Goal: Contribute content: Contribute content

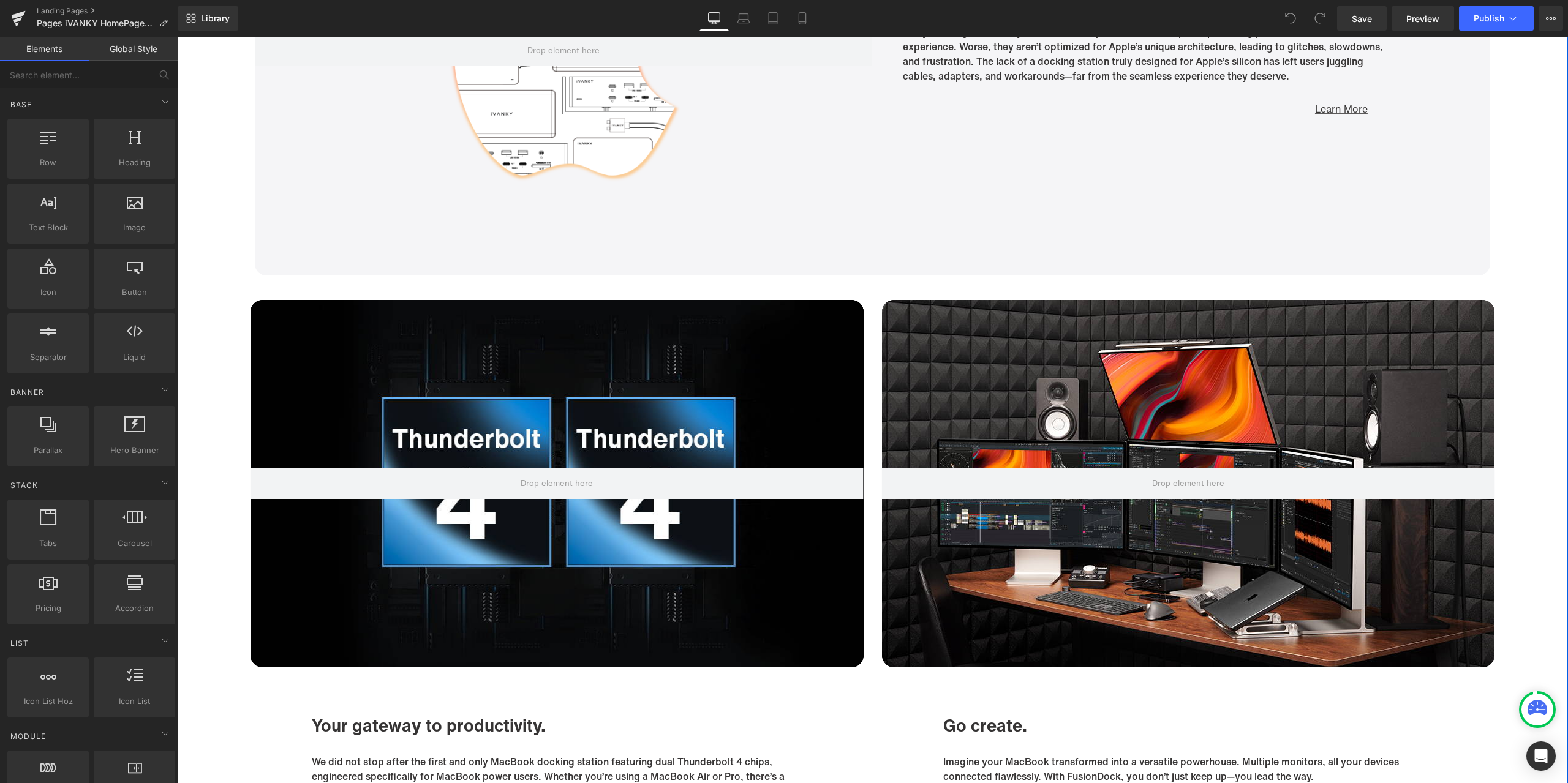
scroll to position [4960, 0]
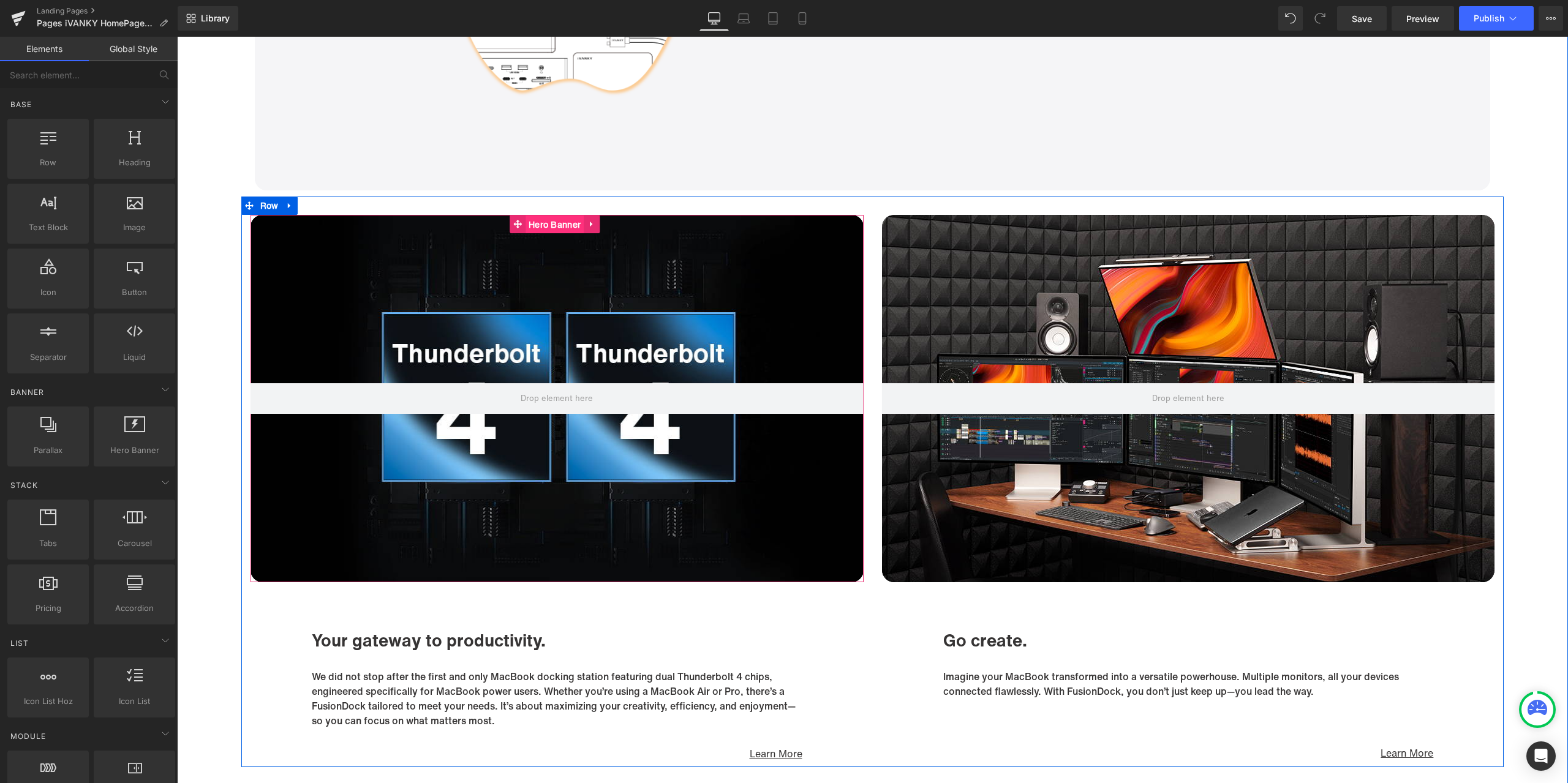
click at [557, 224] on span "Hero Banner" at bounding box center [554, 224] width 58 height 18
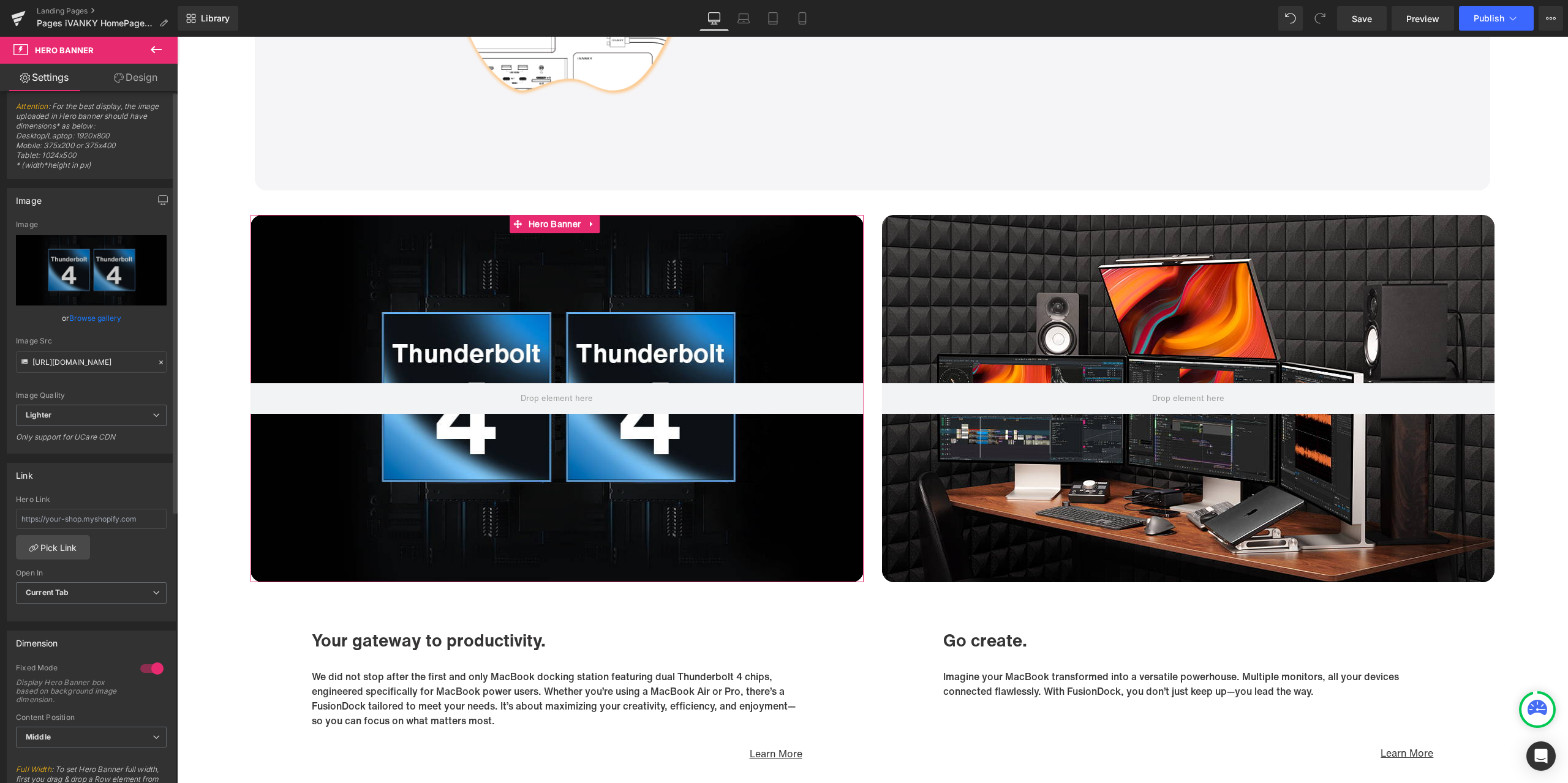
scroll to position [0, 0]
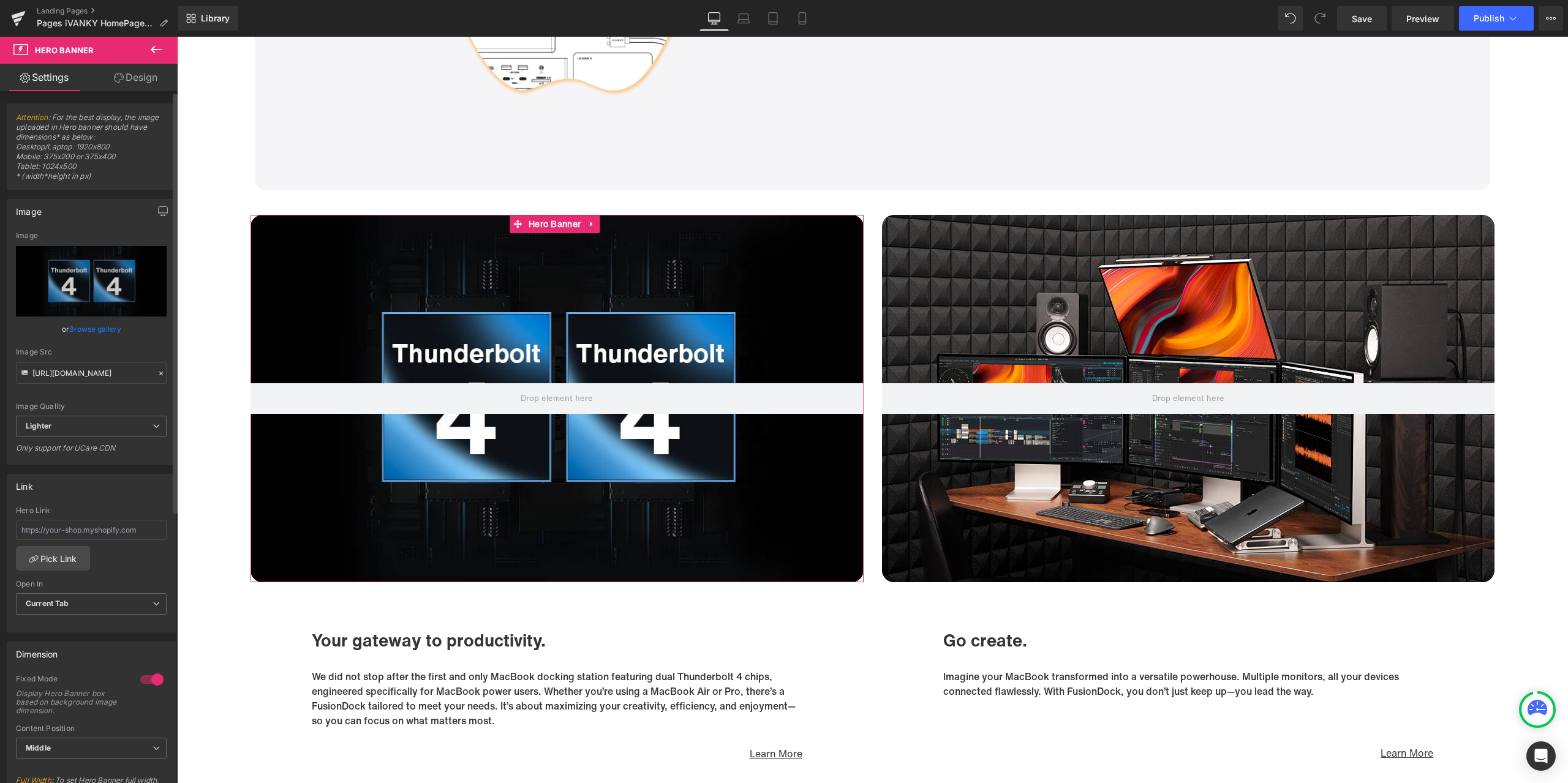
click at [157, 375] on icon at bounding box center [161, 373] width 8 height 8
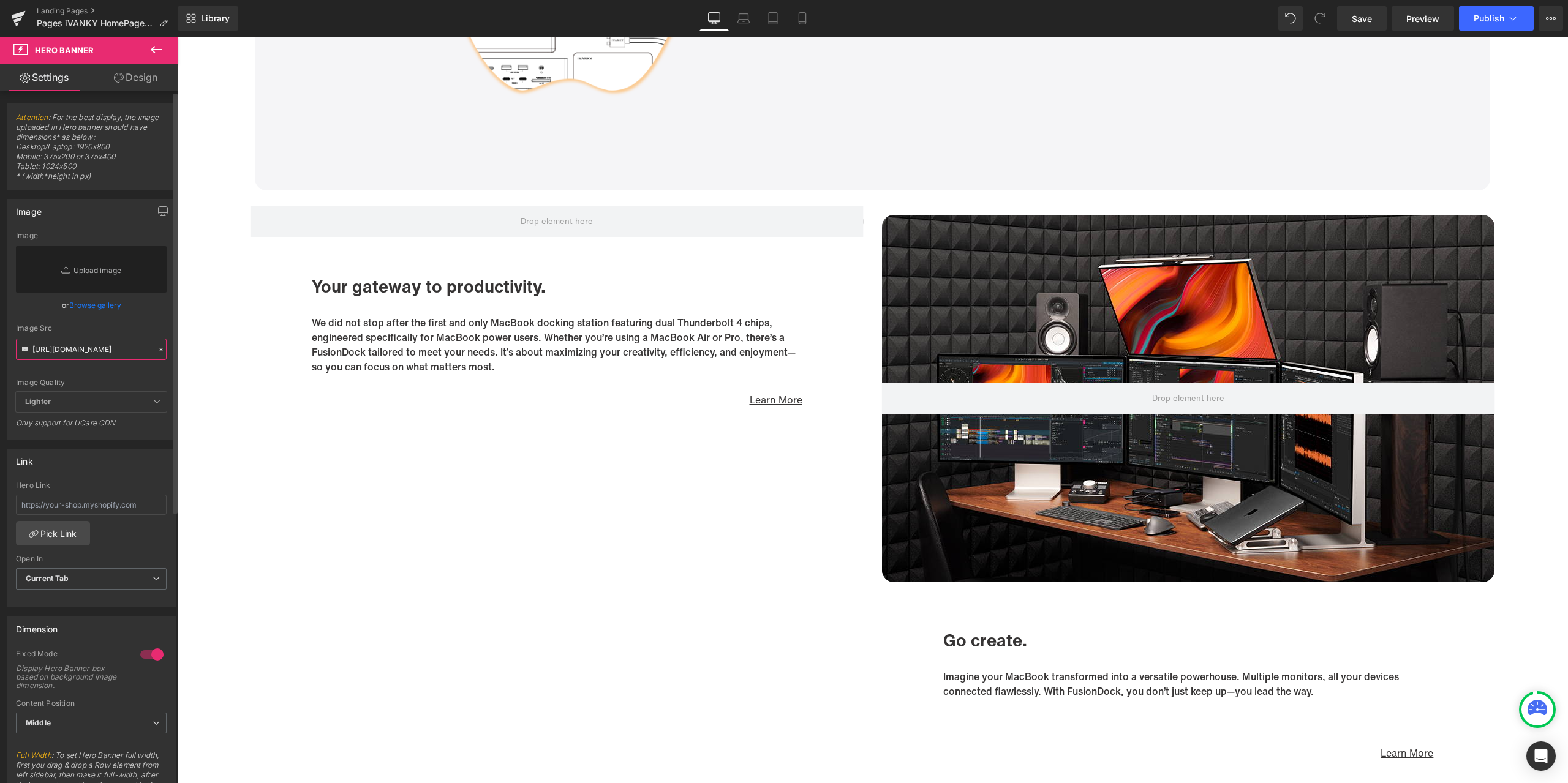
click at [131, 351] on input "[URL][DOMAIN_NAME]" at bounding box center [91, 349] width 151 height 22
paste input "[URL][DOMAIN_NAME]"
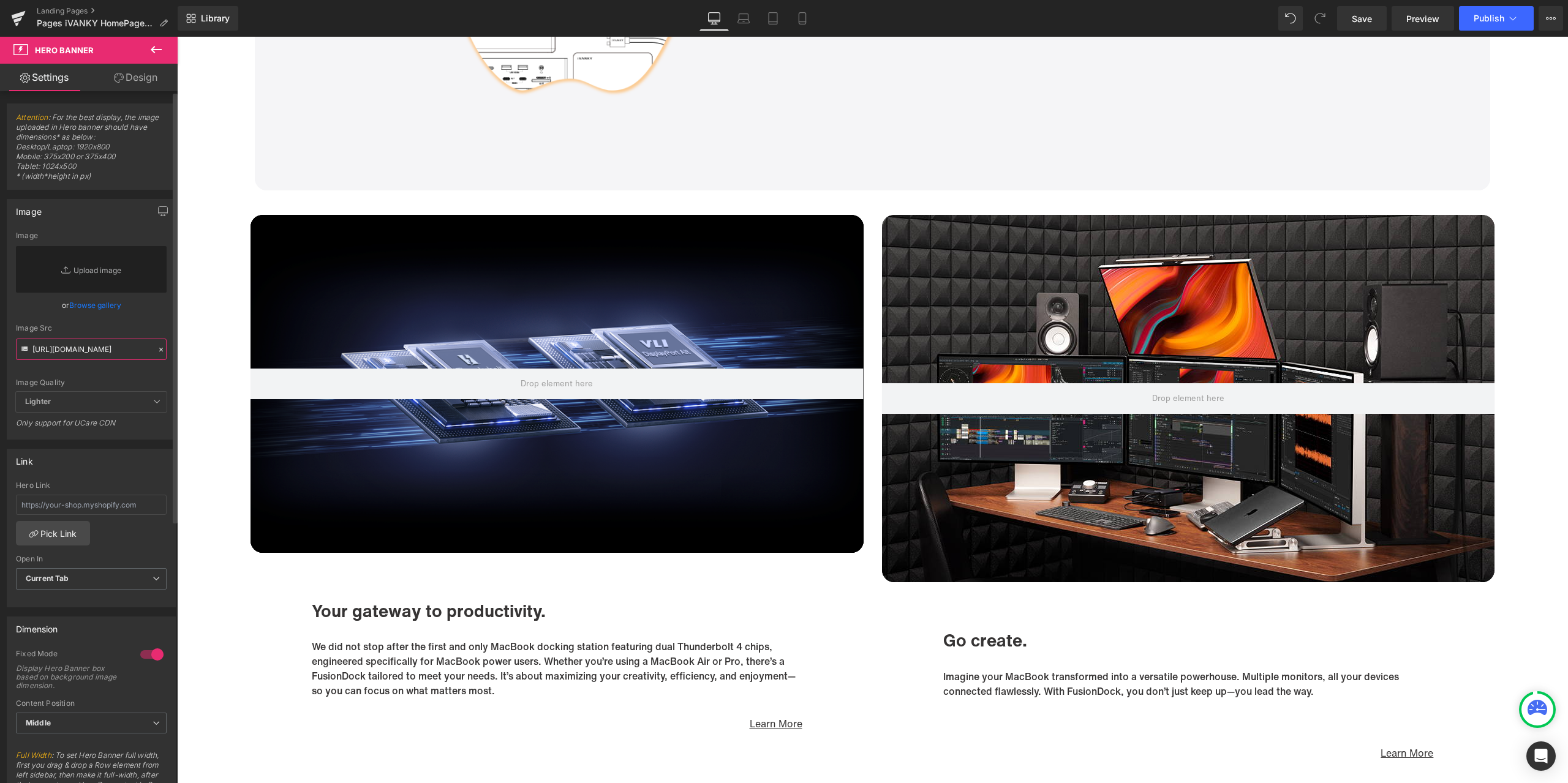
type input "[URL][DOMAIN_NAME]"
click at [148, 326] on div "Image Src" at bounding box center [91, 328] width 151 height 8
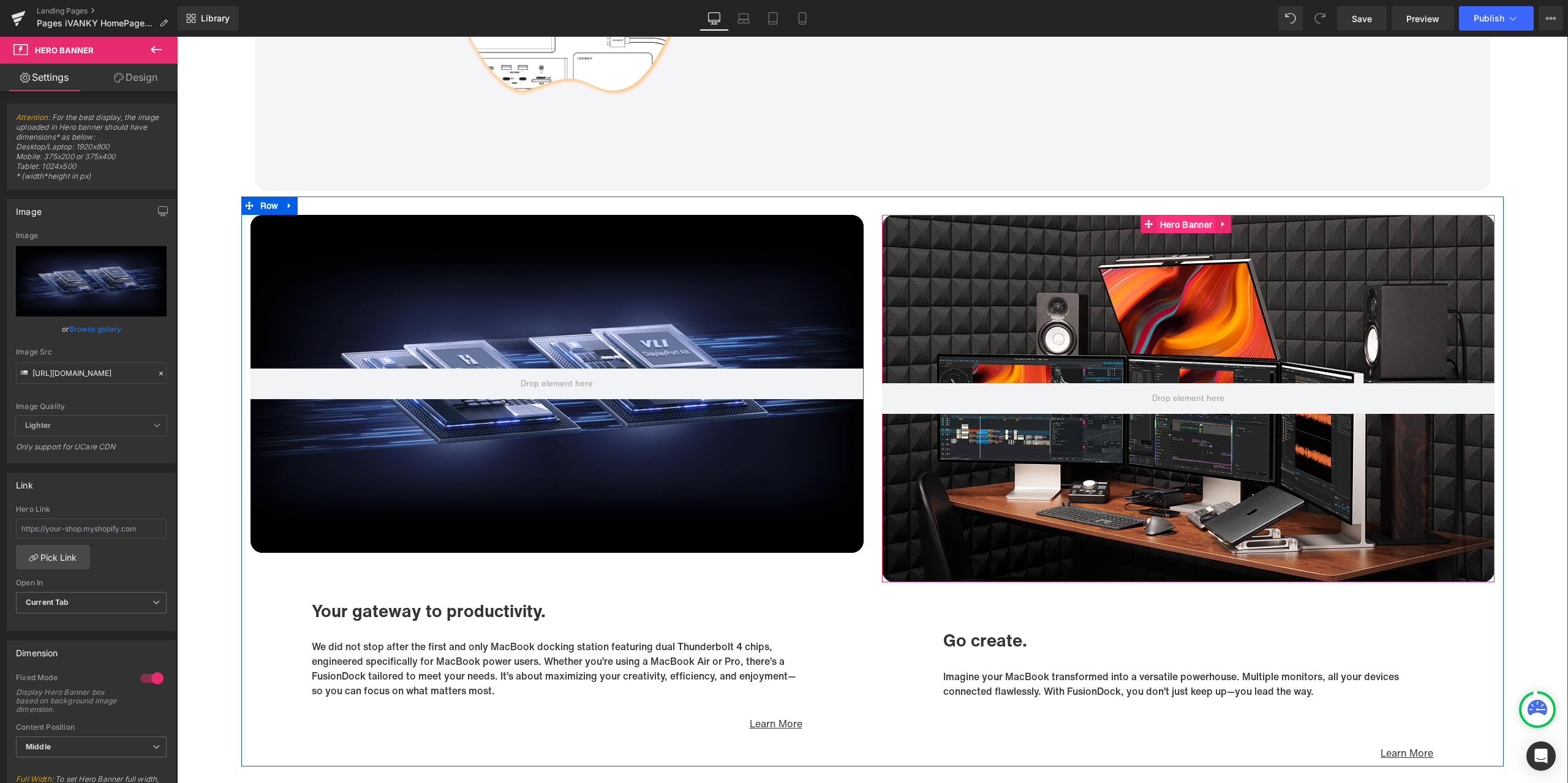
click at [1185, 221] on span "Hero Banner" at bounding box center [1186, 224] width 58 height 18
click at [157, 369] on div at bounding box center [161, 374] width 11 height 14
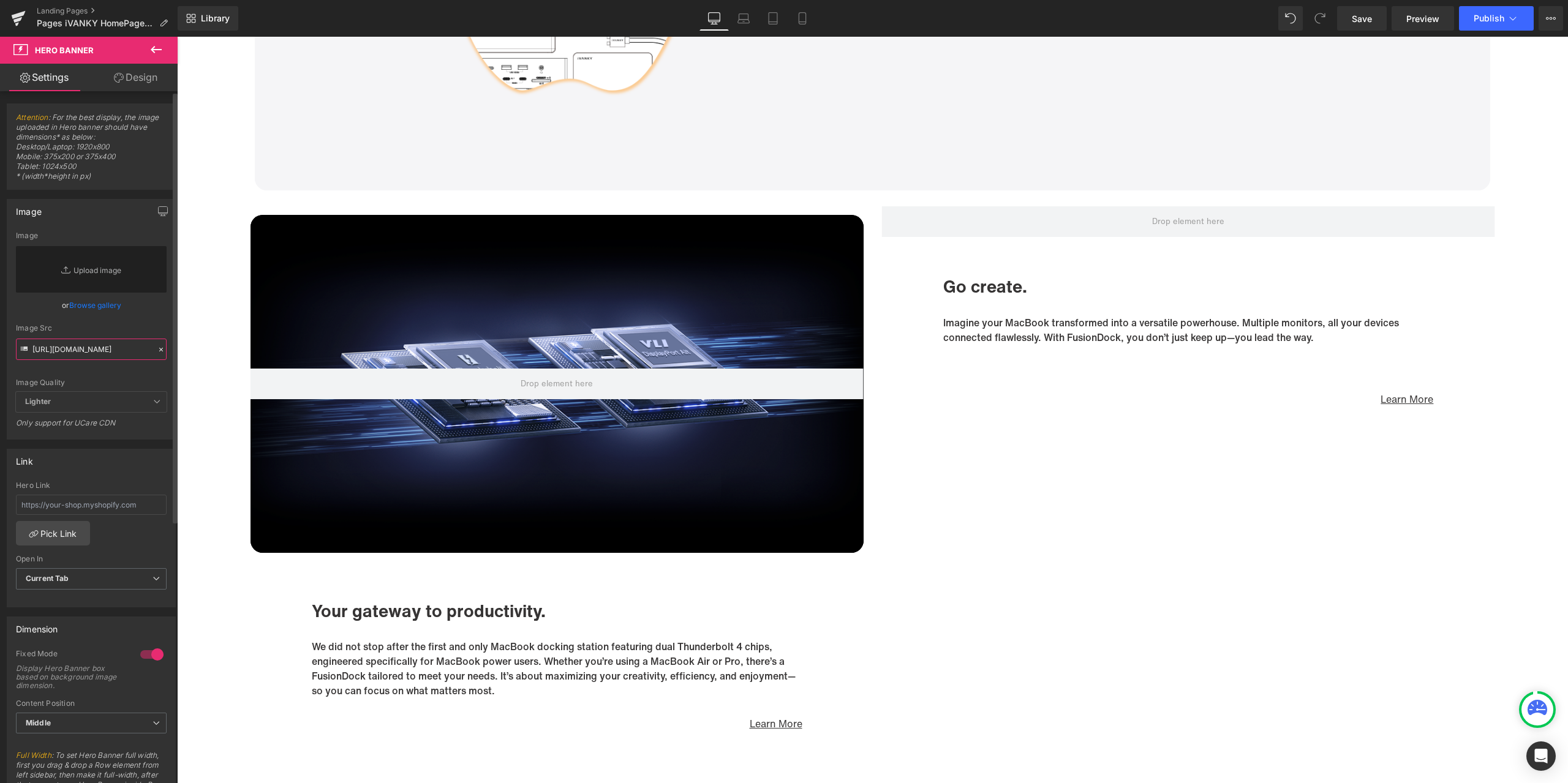
click at [129, 350] on input "[URL][DOMAIN_NAME]" at bounding box center [91, 349] width 151 height 22
paste input "[URL][DOMAIN_NAME]"
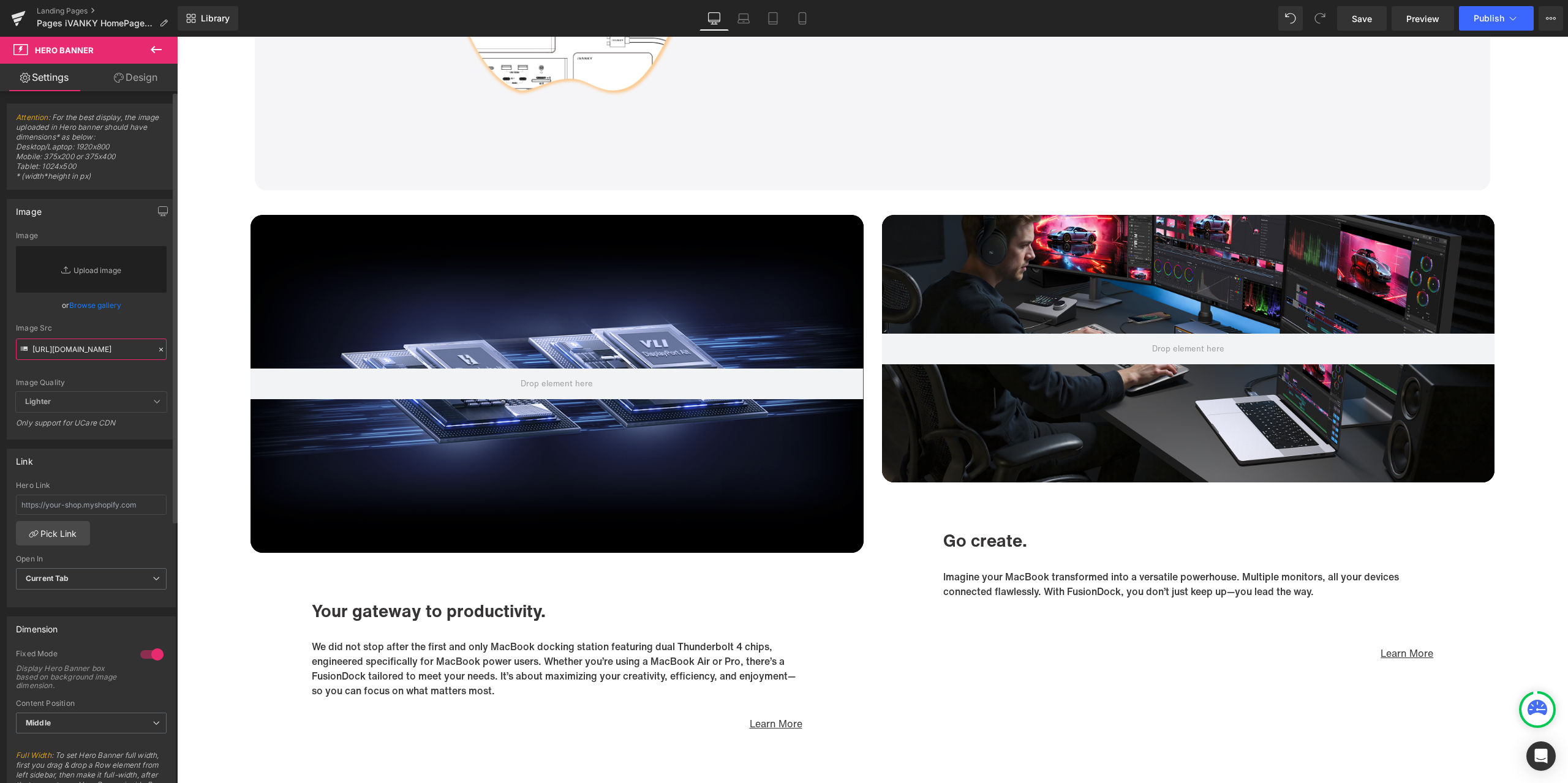
type input "[URL][DOMAIN_NAME]"
click at [153, 333] on div "Image Src [URL][DOMAIN_NAME]" at bounding box center [91, 341] width 151 height 36
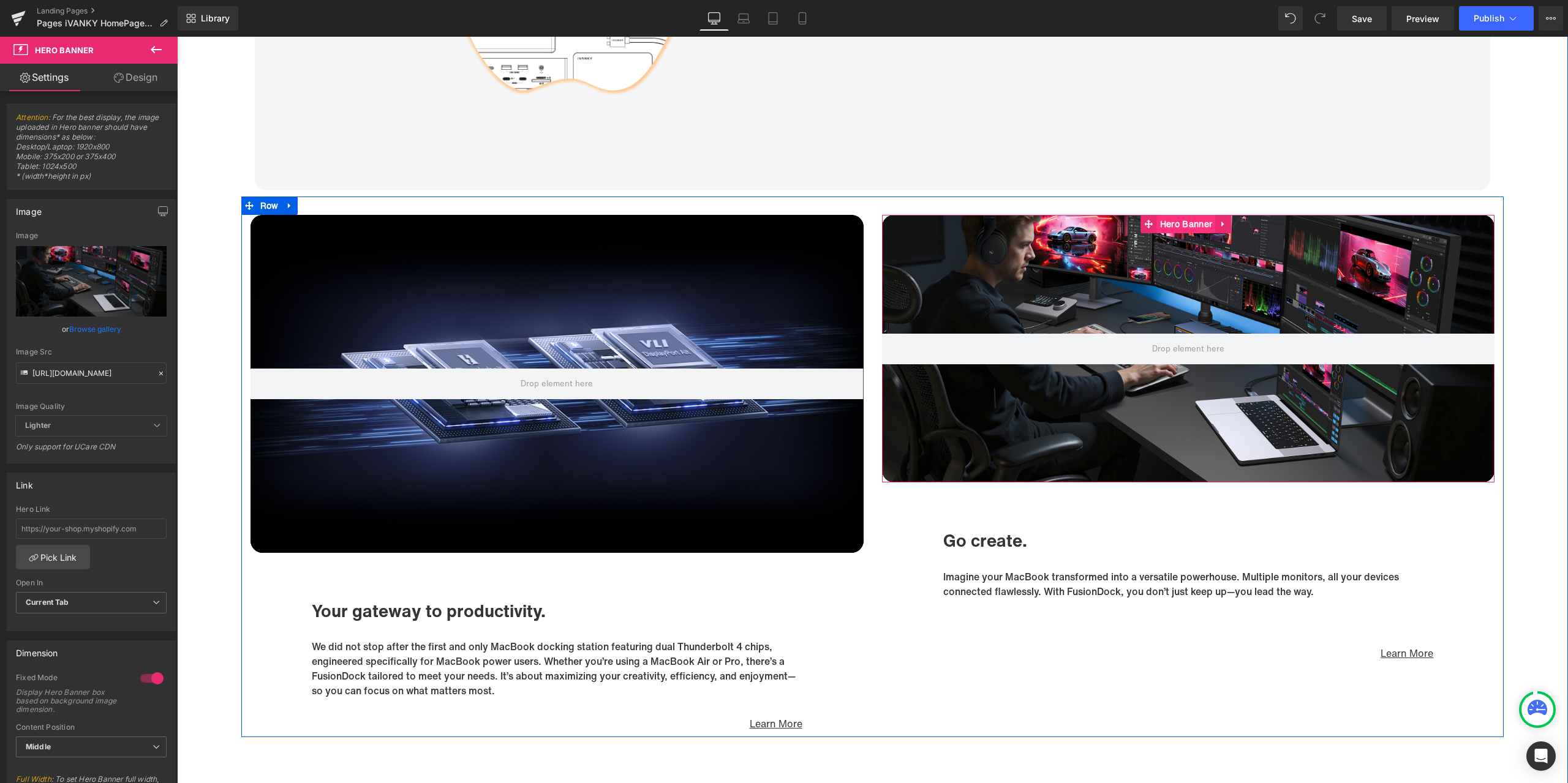
click at [1189, 224] on span "Hero Banner" at bounding box center [1186, 224] width 58 height 18
click at [157, 371] on icon at bounding box center [161, 373] width 8 height 8
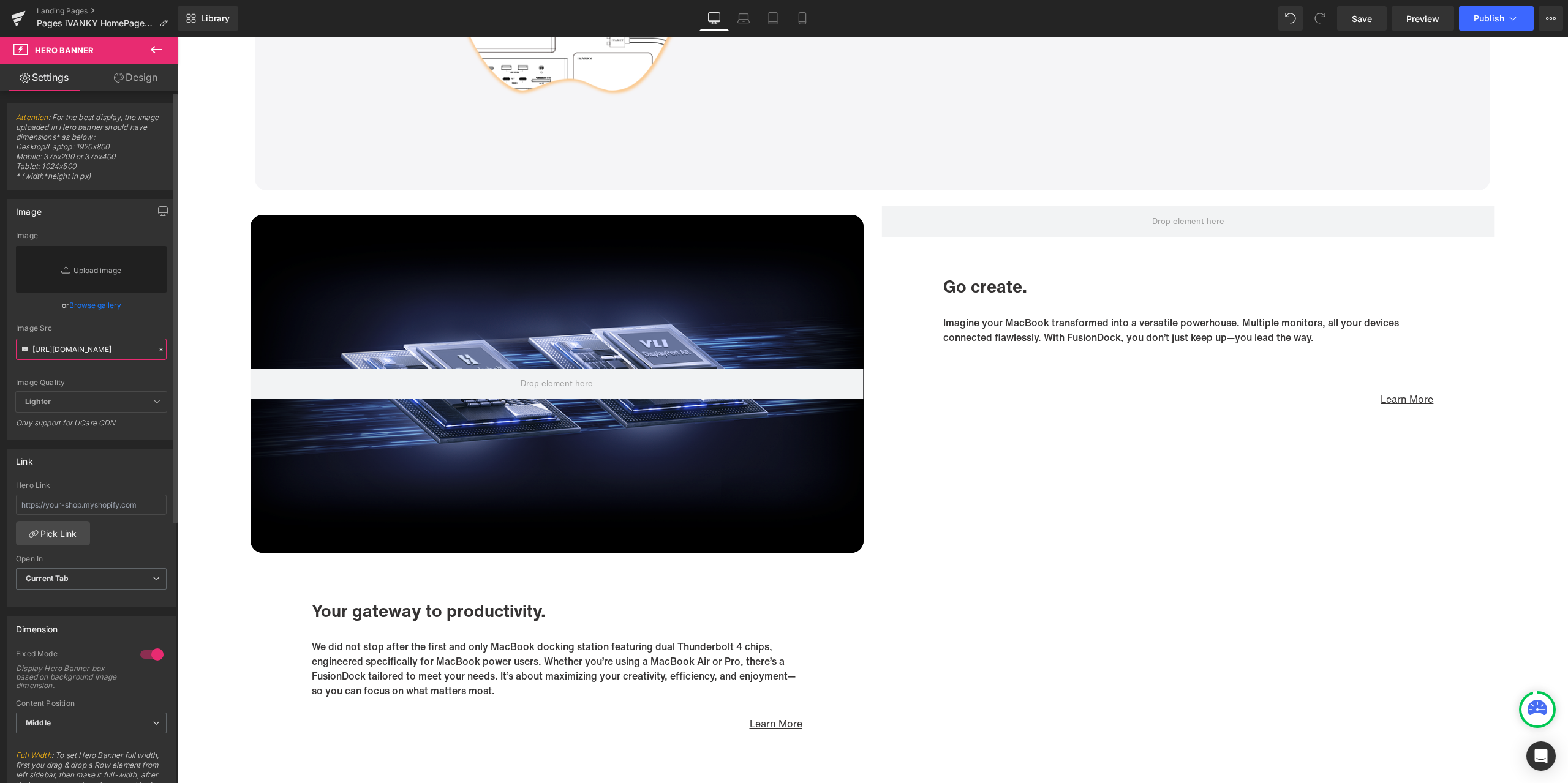
click at [127, 344] on input "[URL][DOMAIN_NAME]" at bounding box center [91, 349] width 151 height 22
paste input "[URL][DOMAIN_NAME]"
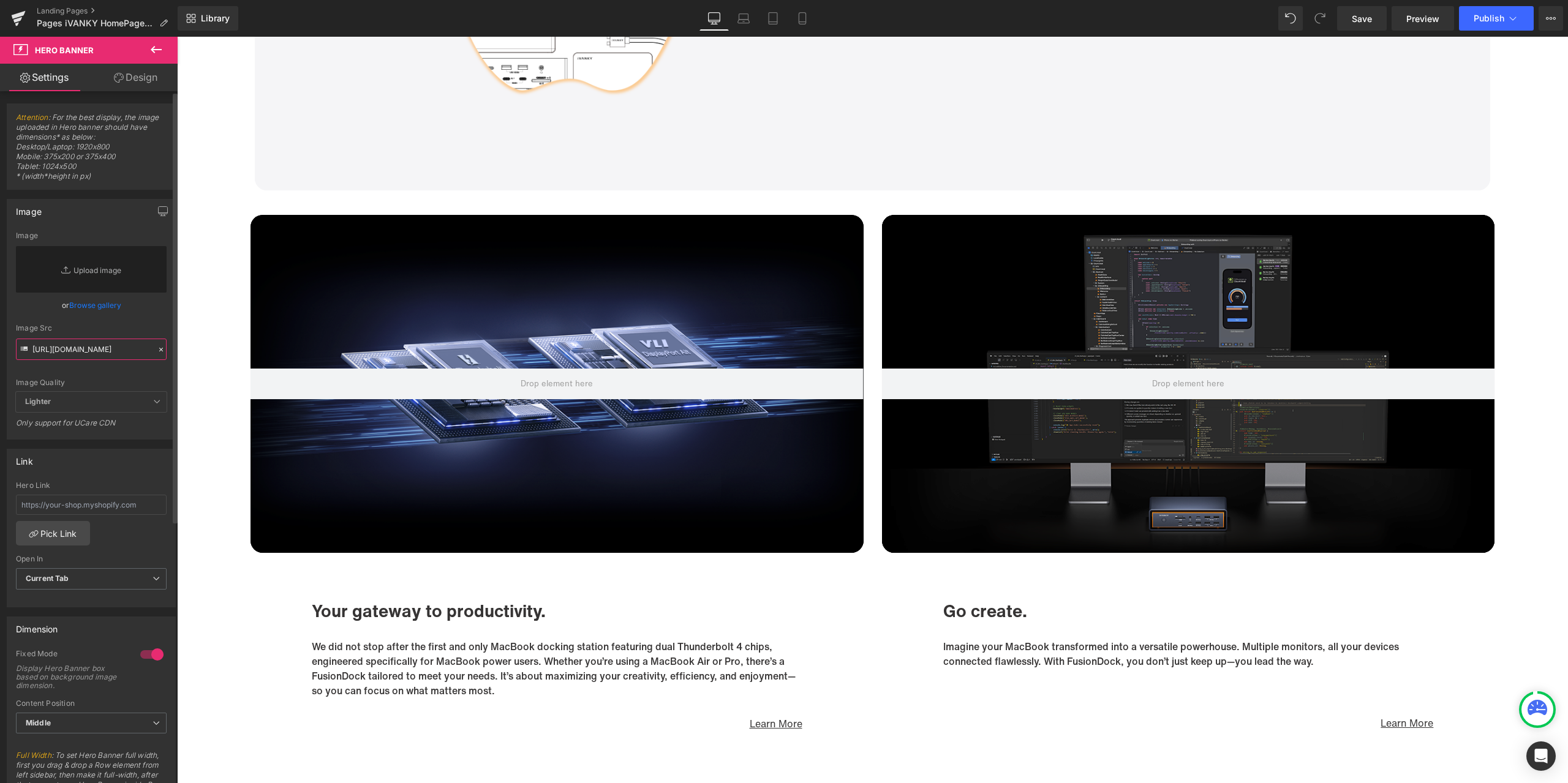
type input "[URL][DOMAIN_NAME]"
click at [153, 322] on div "Image Quality Lighter Lightest Lighter Lighter Lightest Only support for UCare …" at bounding box center [91, 312] width 151 height 161
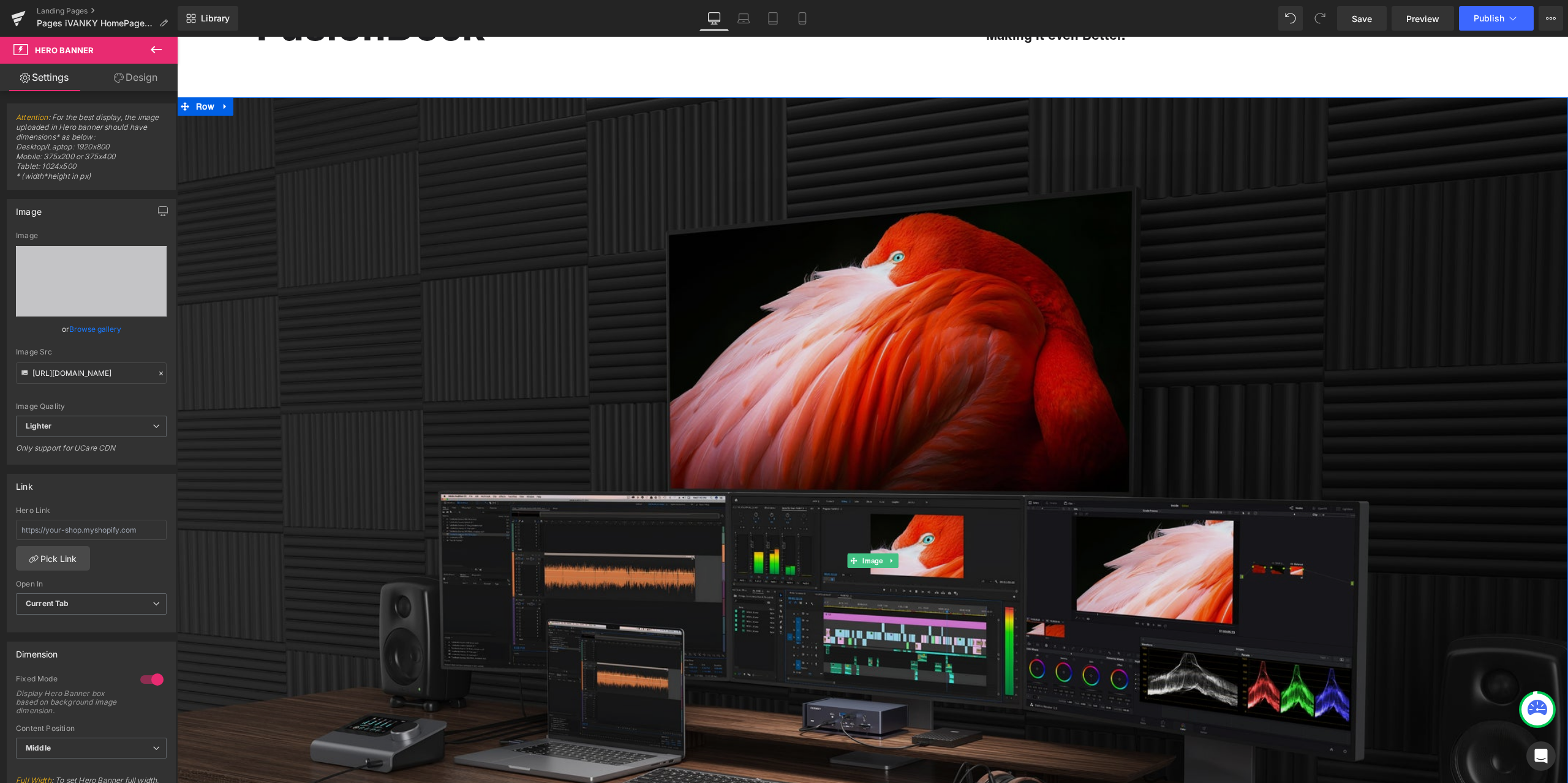
scroll to position [306, 0]
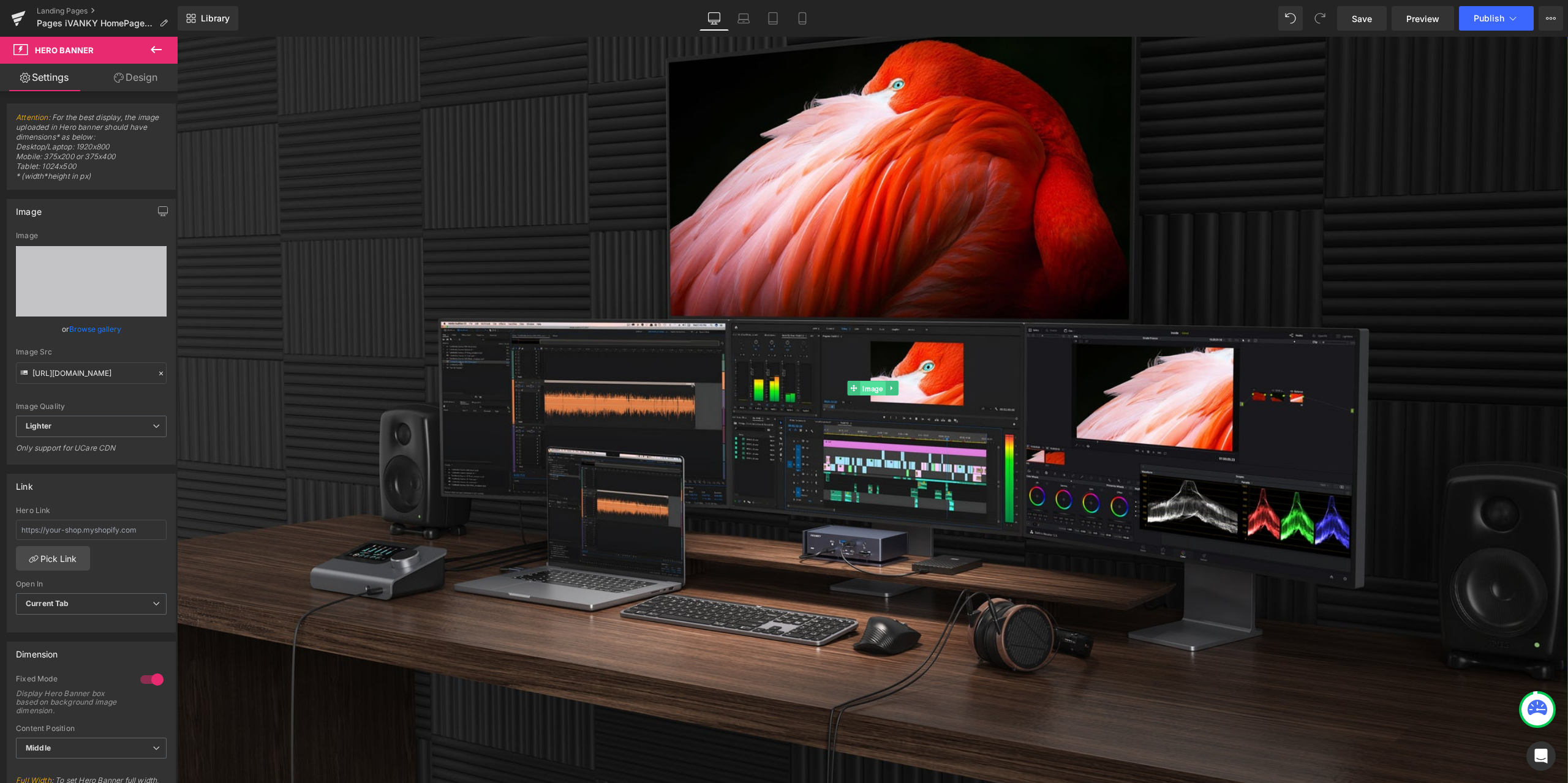
click at [870, 392] on span "Image" at bounding box center [873, 389] width 25 height 15
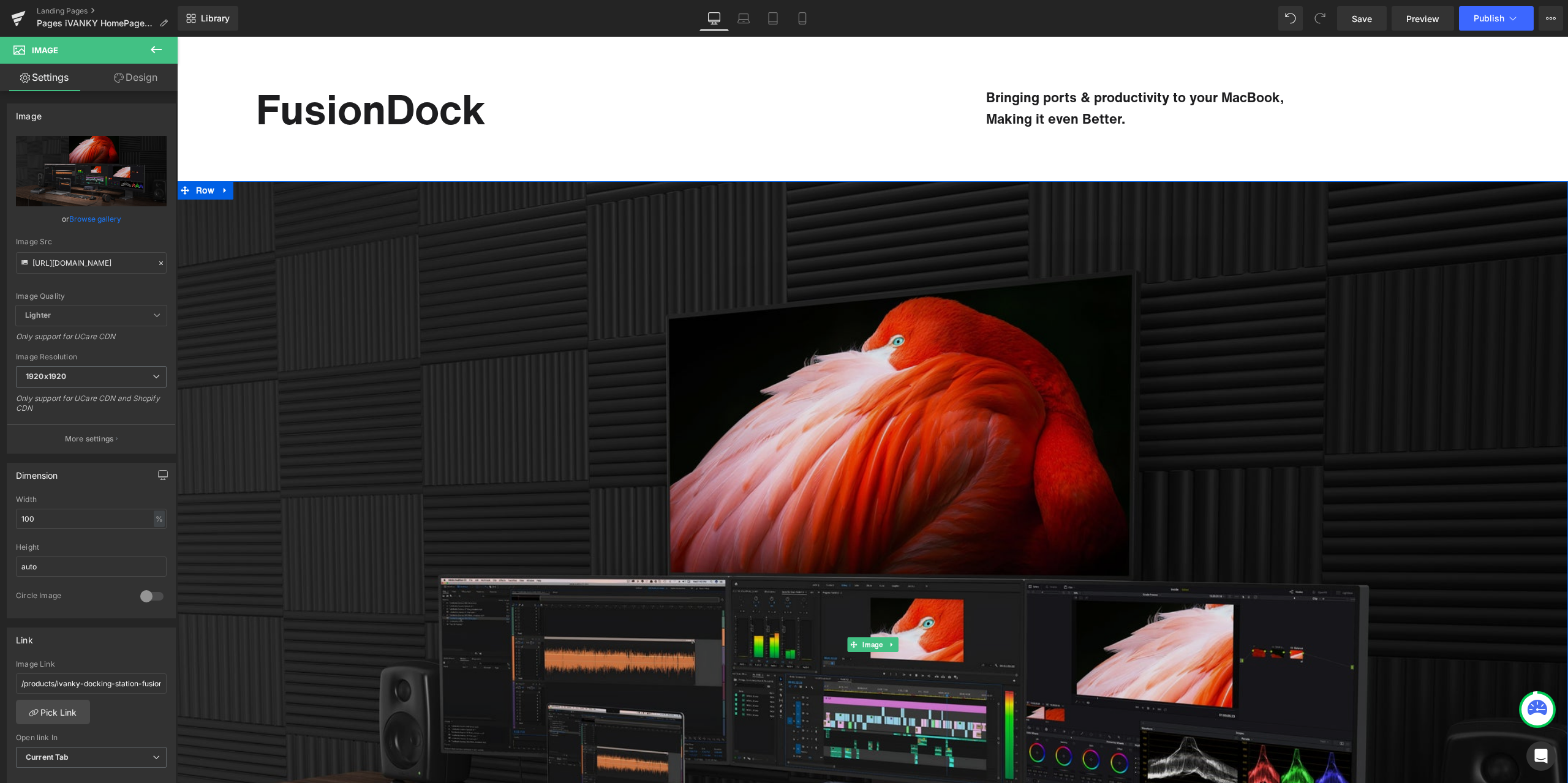
scroll to position [123, 0]
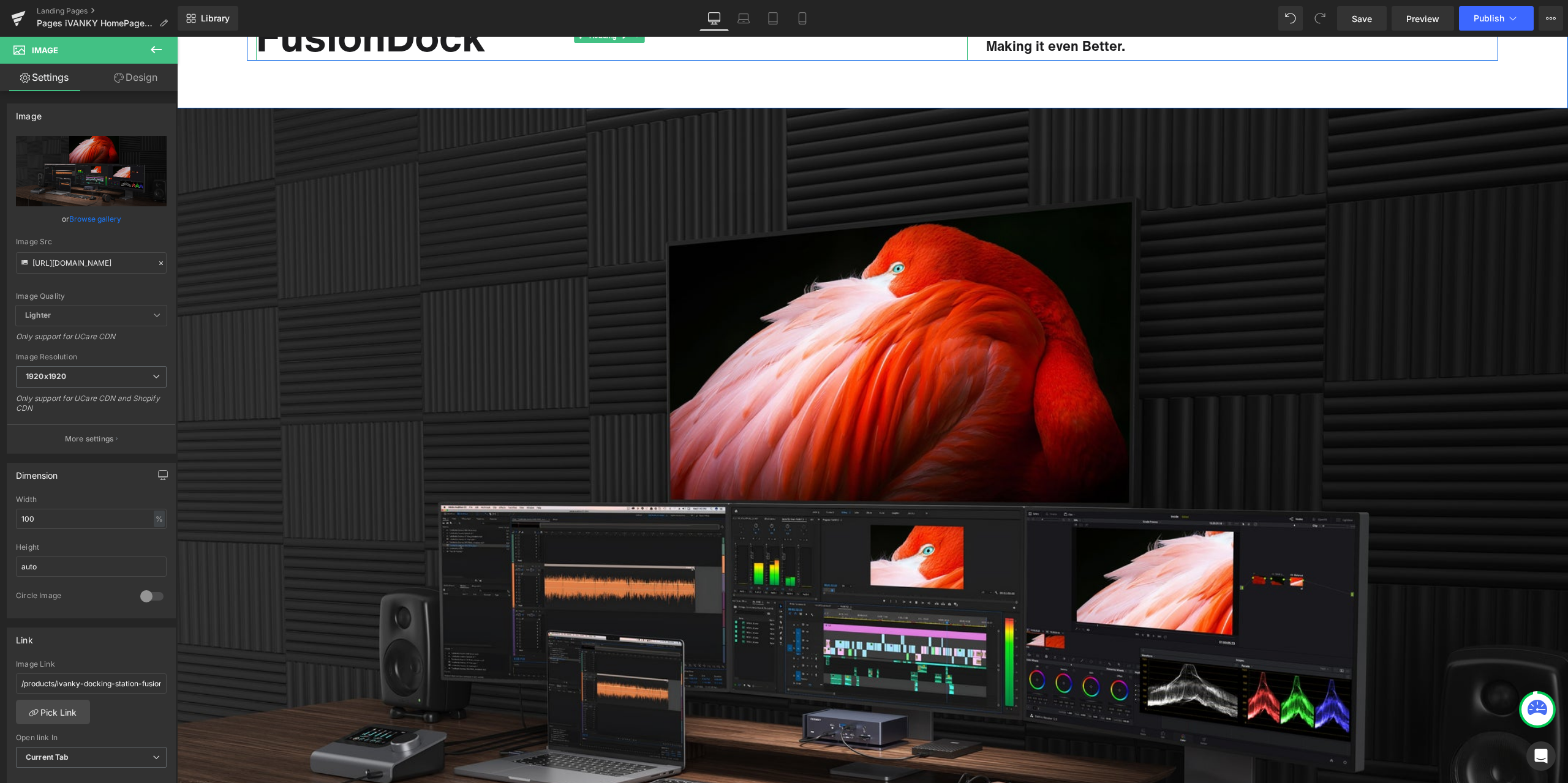
click at [838, 57] on h1 "FusionDock" at bounding box center [612, 36] width 712 height 50
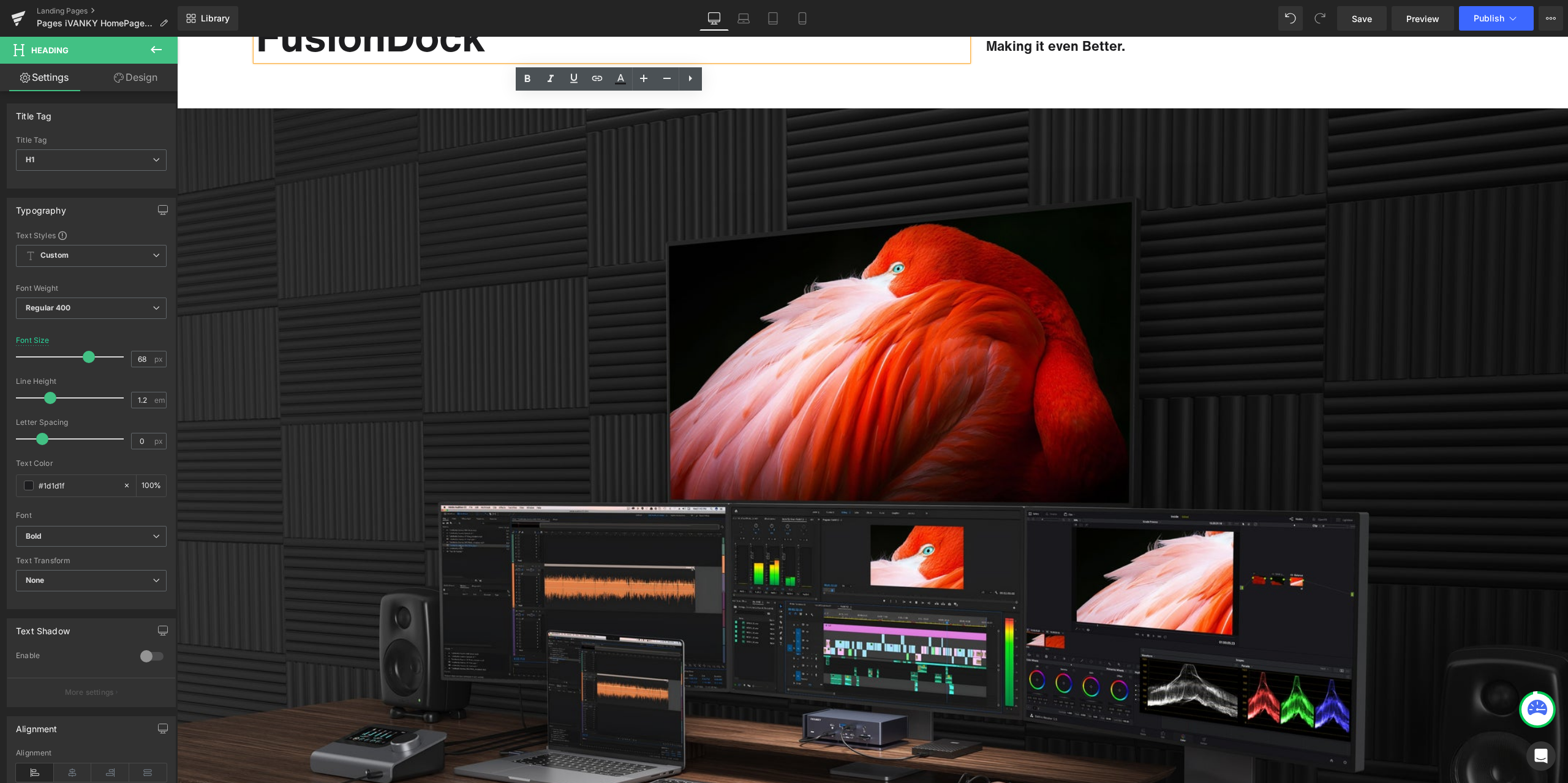
click at [1283, 69] on div "FusionDock Heading Bringing ports & productivity to your MacBook, Making it eve…" at bounding box center [872, 36] width 1391 height 146
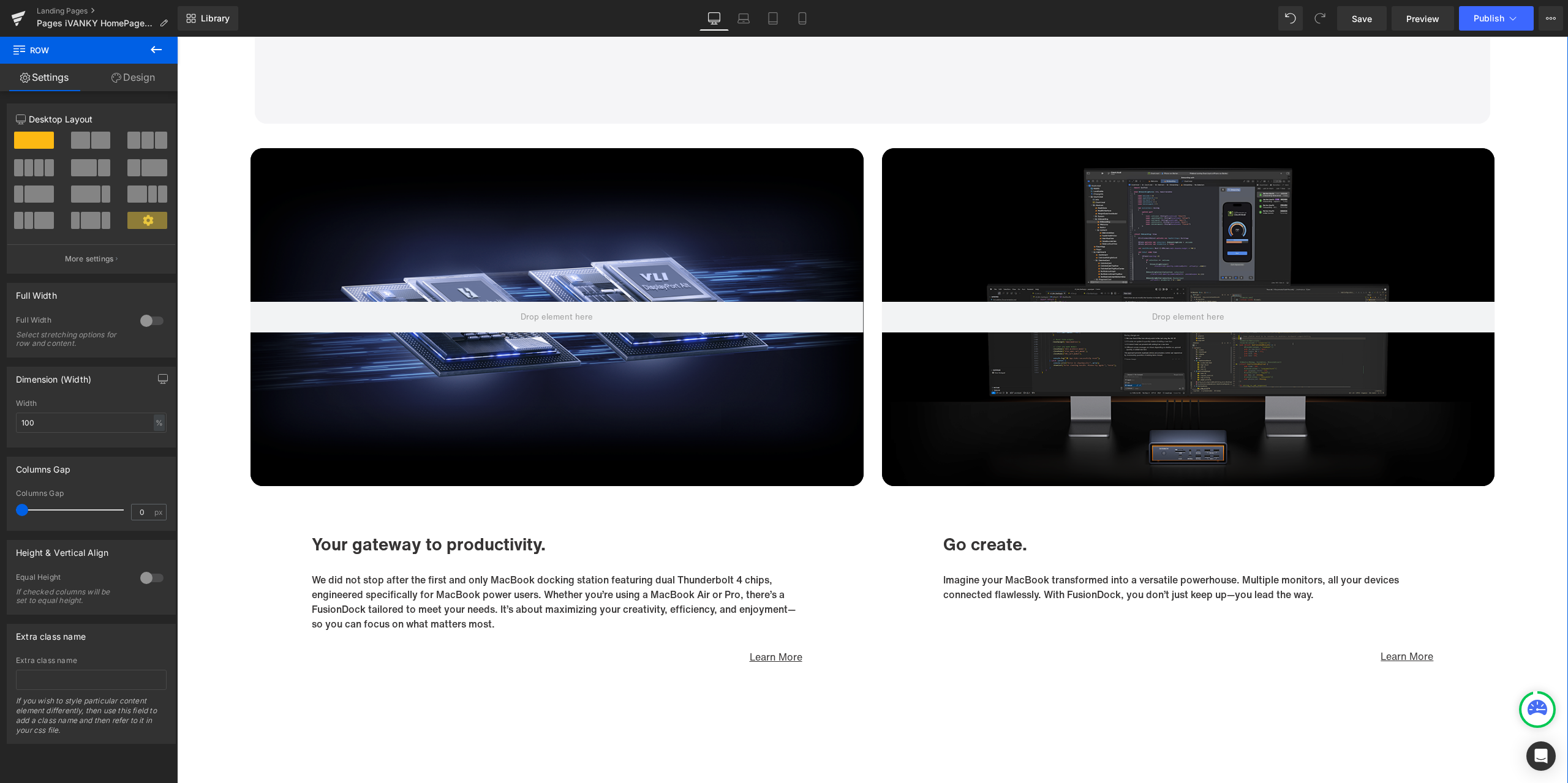
scroll to position [5021, 0]
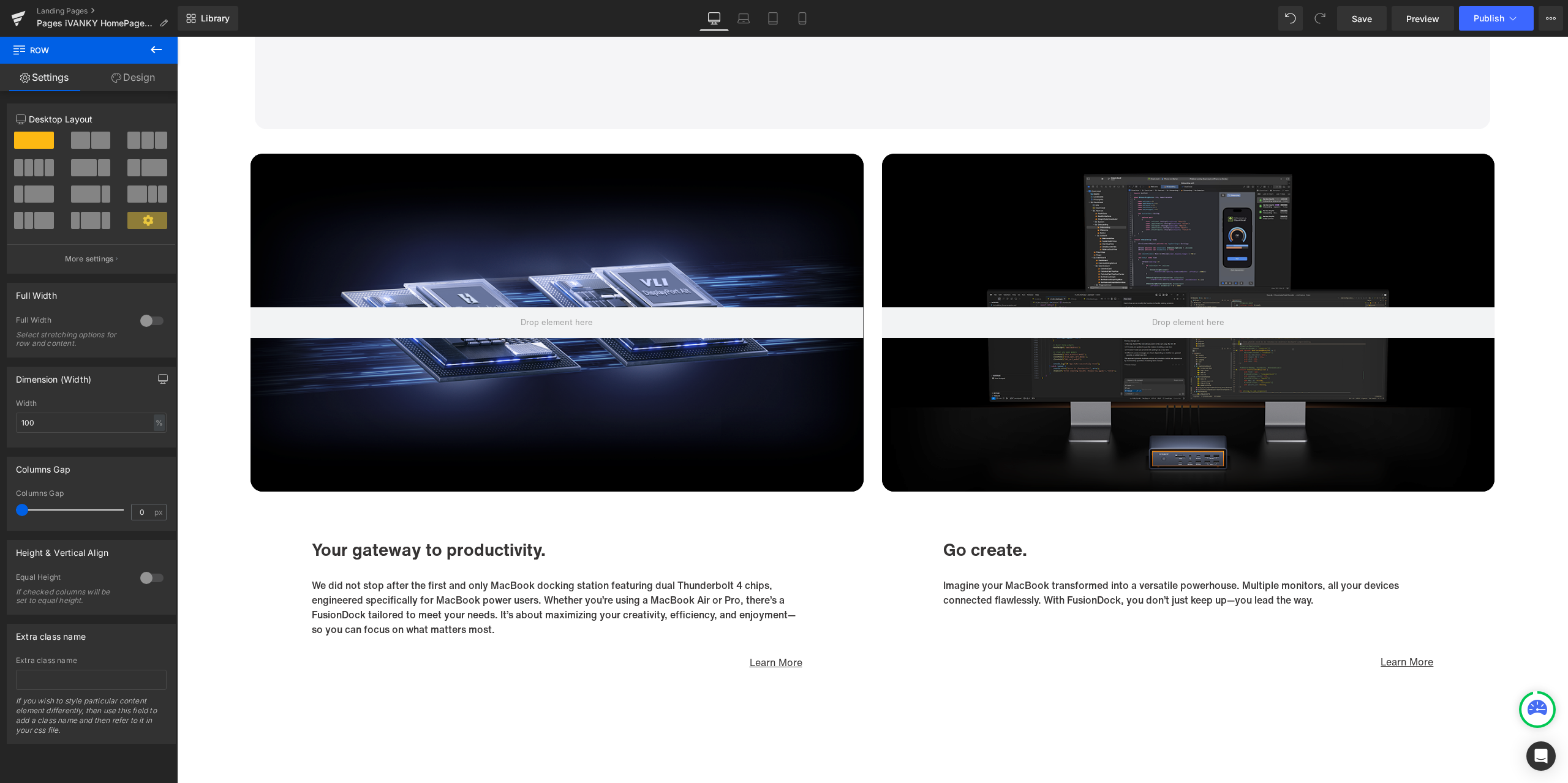
click at [1476, 557] on div "Hero Banner Go create. Heading Imagine your MacBook transformed into a versatil…" at bounding box center [1188, 412] width 631 height 516
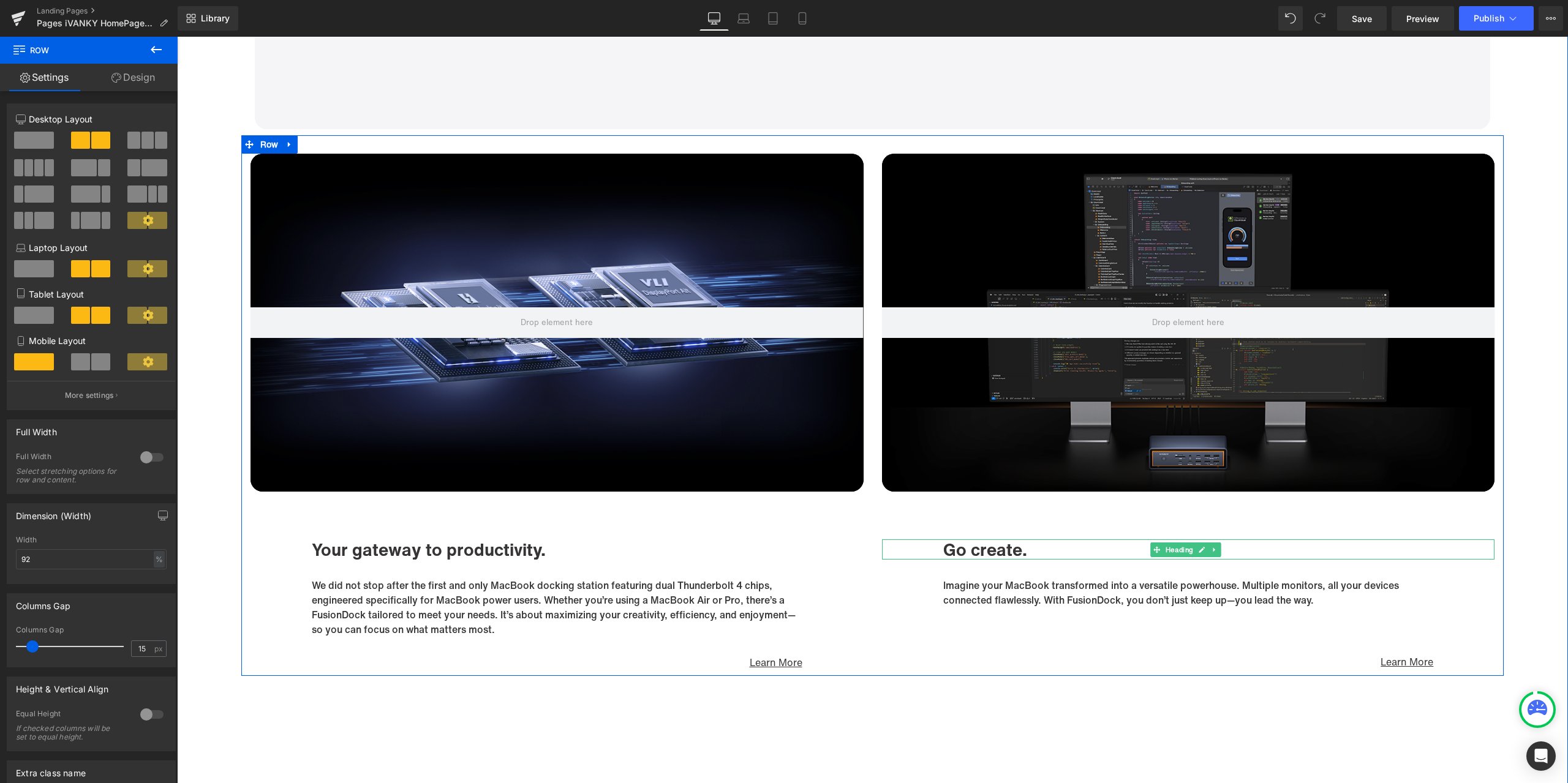
click at [882, 540] on div at bounding box center [883, 550] width 3 height 21
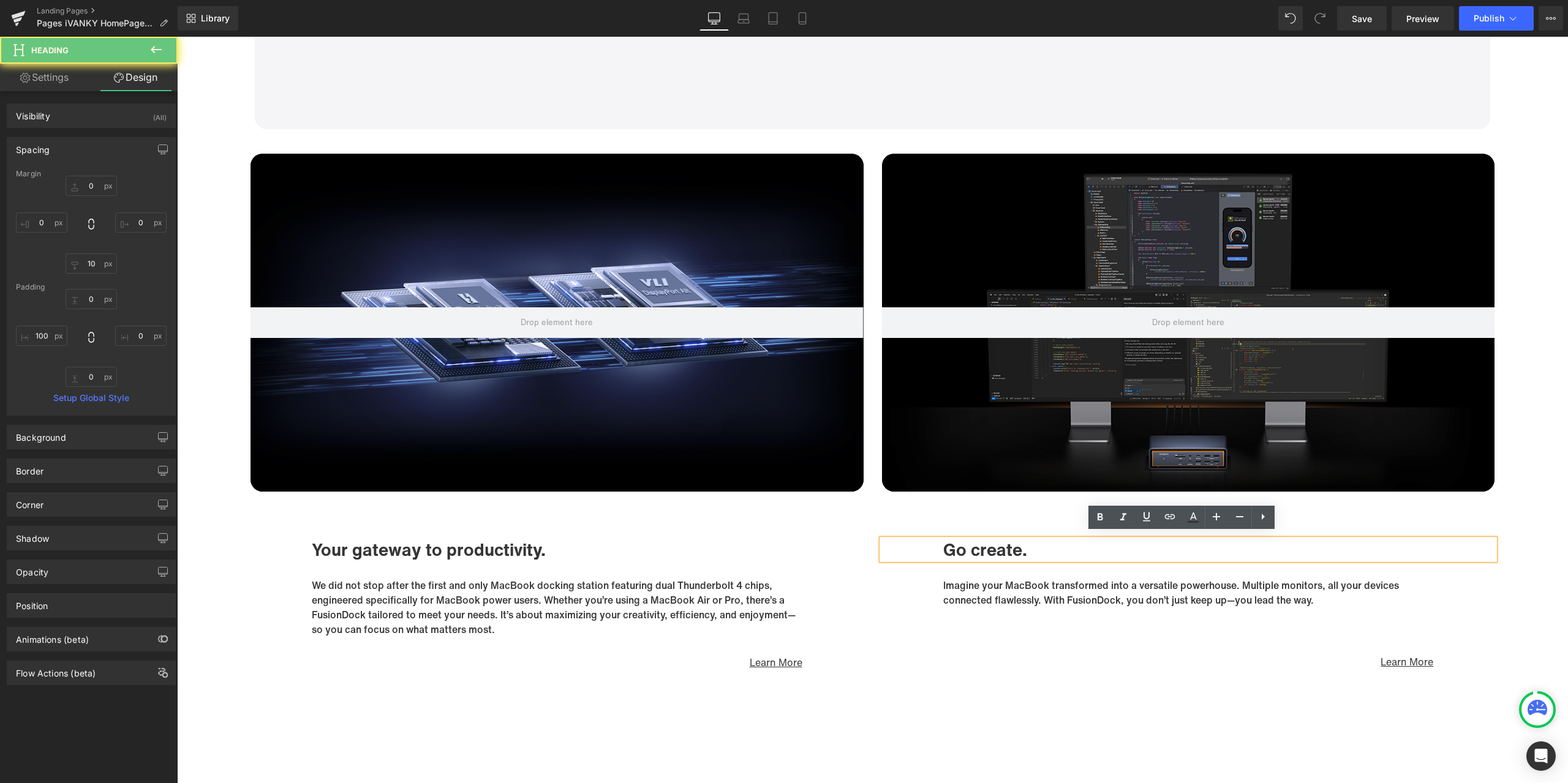
click at [813, 533] on div "Hero Banner Your gateway to productivity. Heading We did not stop after the fir…" at bounding box center [557, 412] width 631 height 517
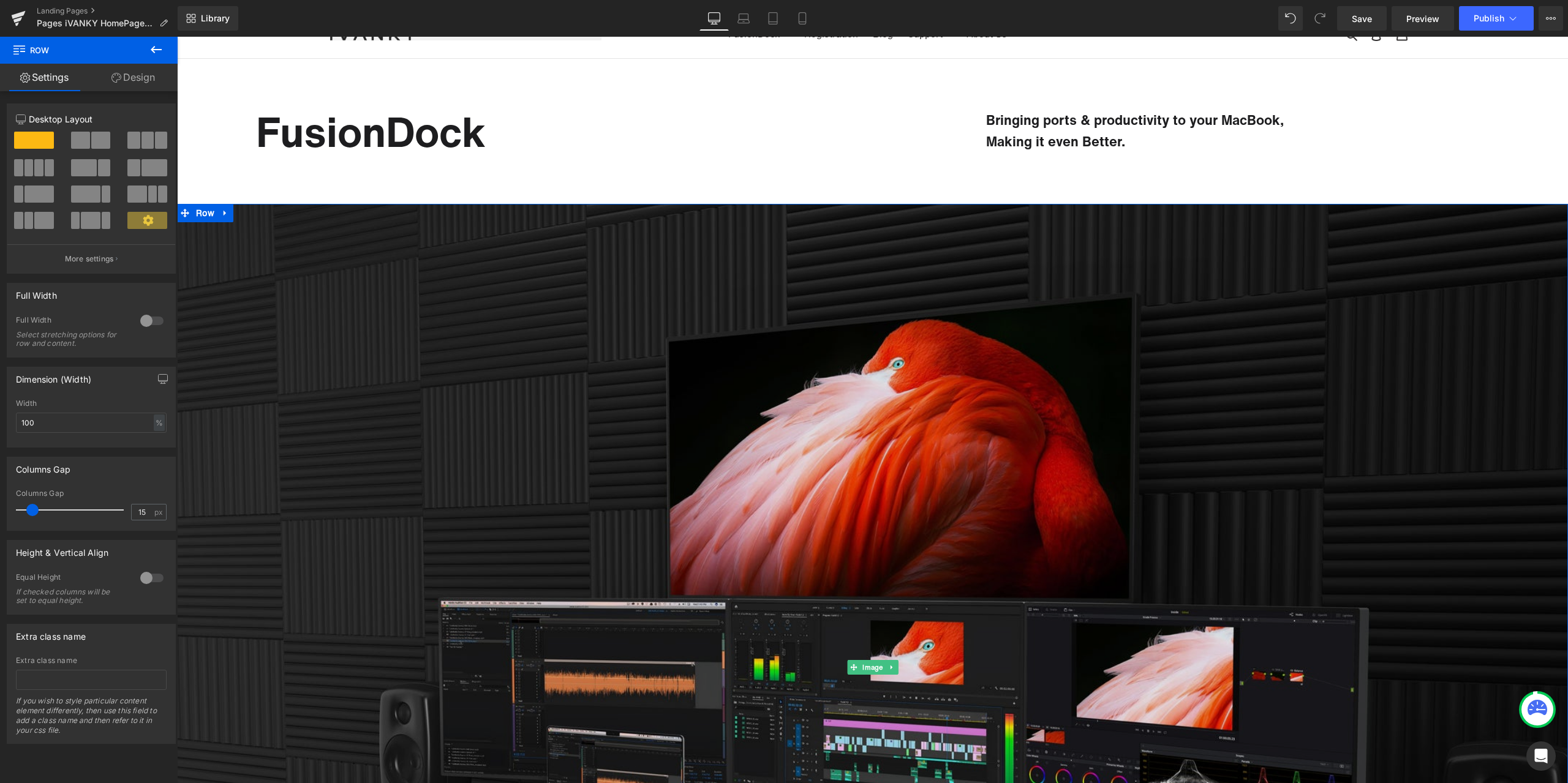
scroll to position [0, 0]
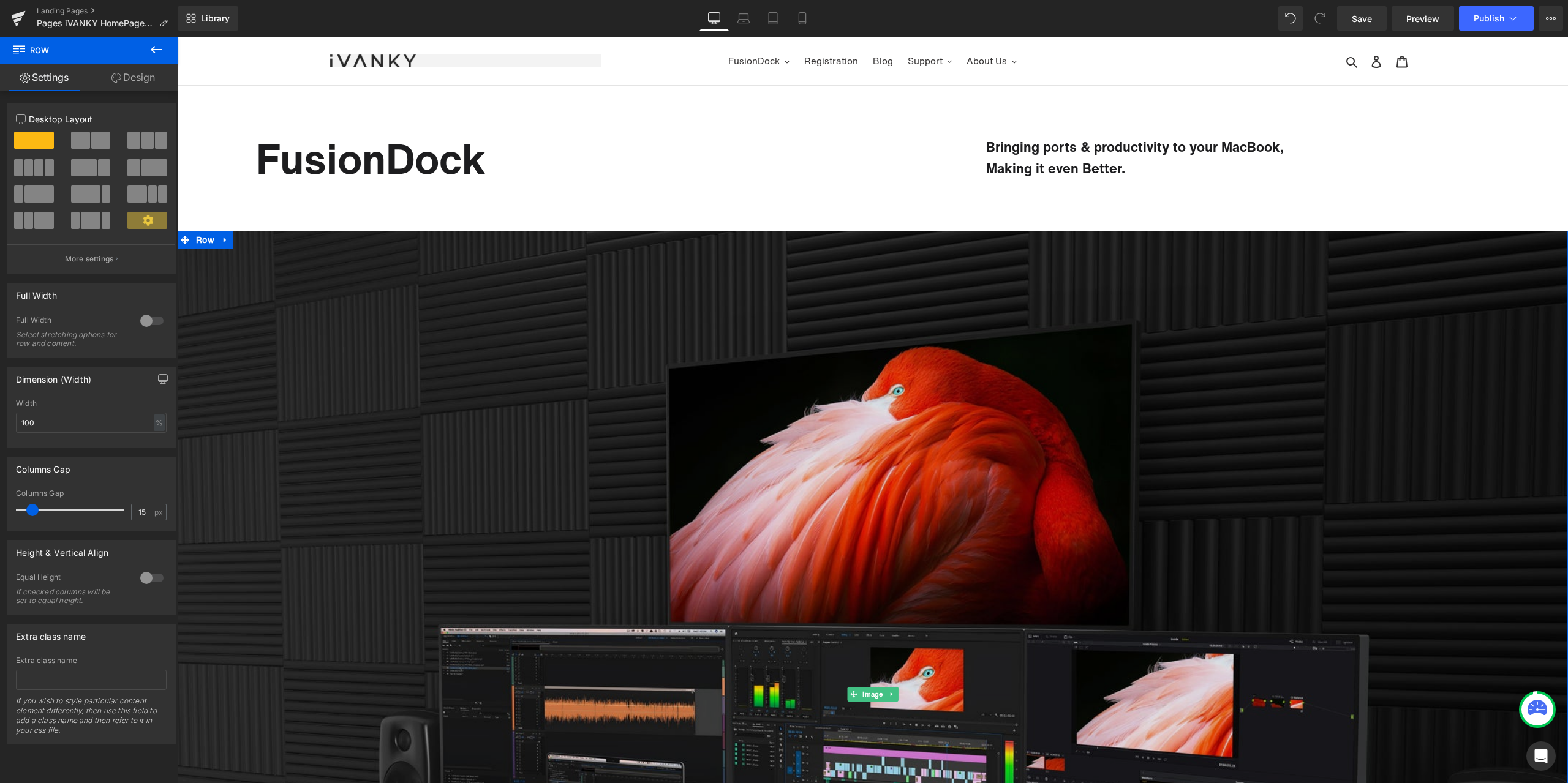
click at [957, 514] on img at bounding box center [872, 694] width 1391 height 927
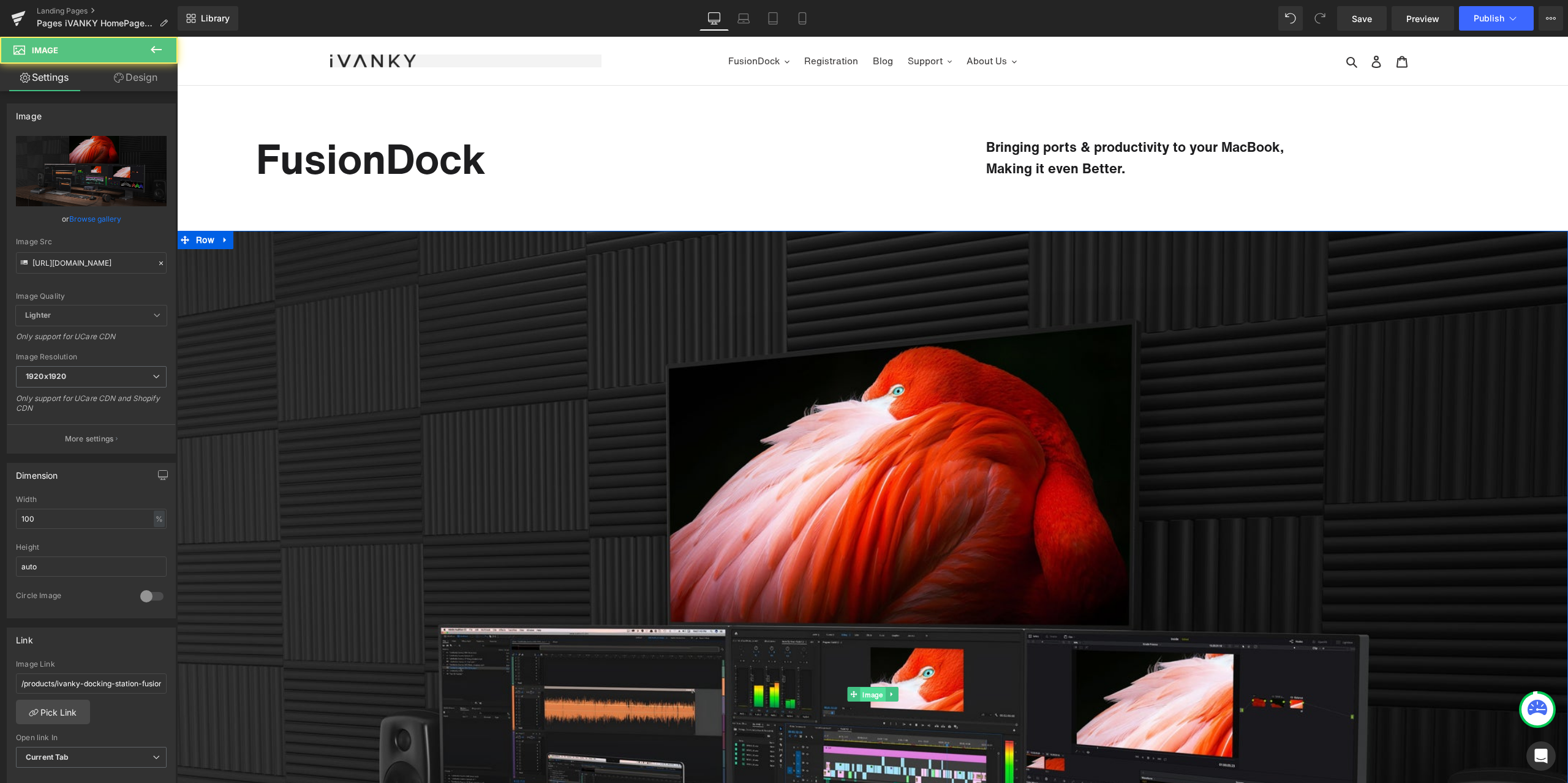
click at [868, 695] on span "Image" at bounding box center [873, 695] width 25 height 15
click at [157, 266] on icon at bounding box center [161, 263] width 8 height 8
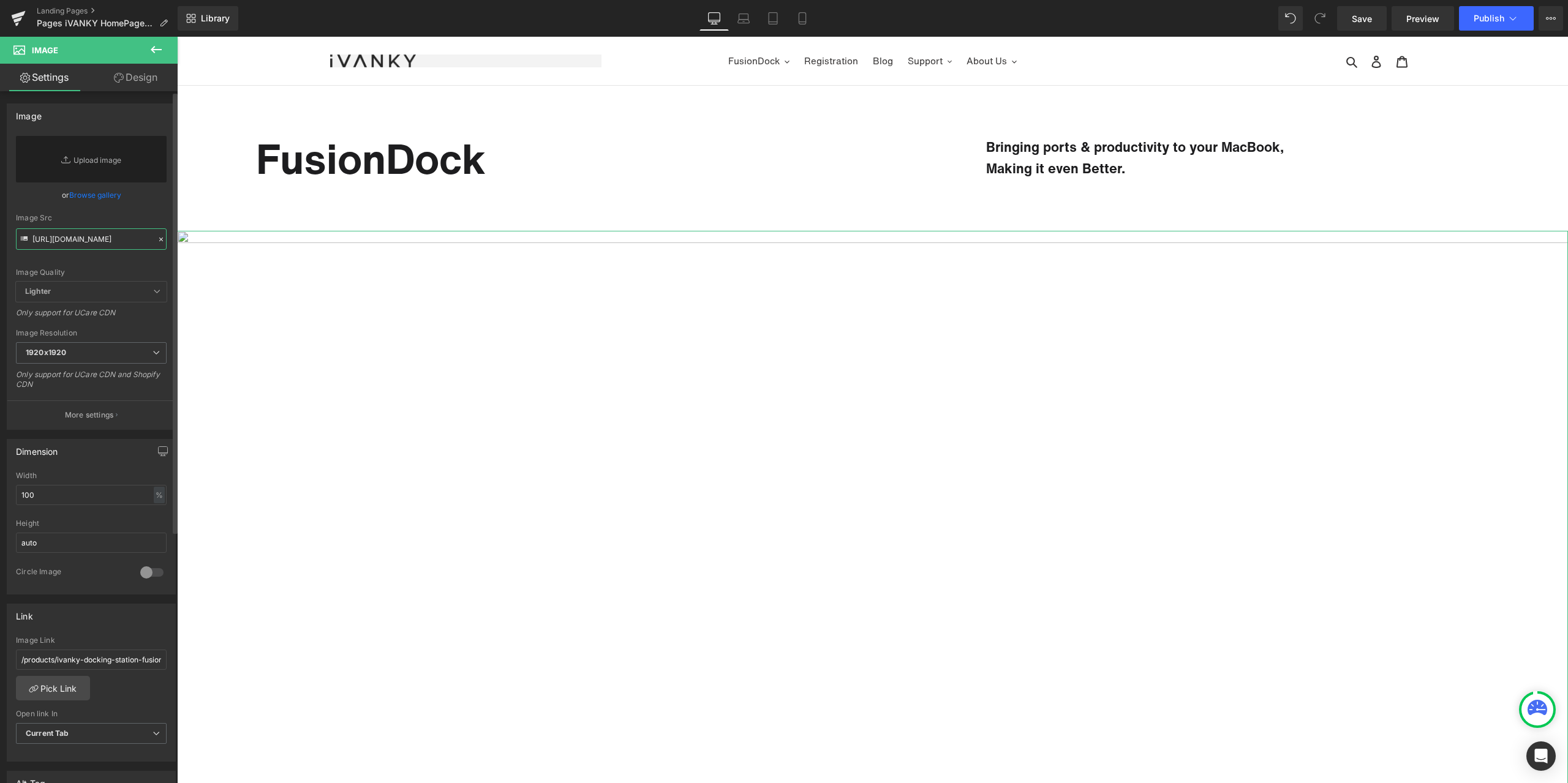
click at [115, 242] on input "[URL][DOMAIN_NAME]" at bounding box center [91, 239] width 151 height 22
paste input "[URL][DOMAIN_NAME]"
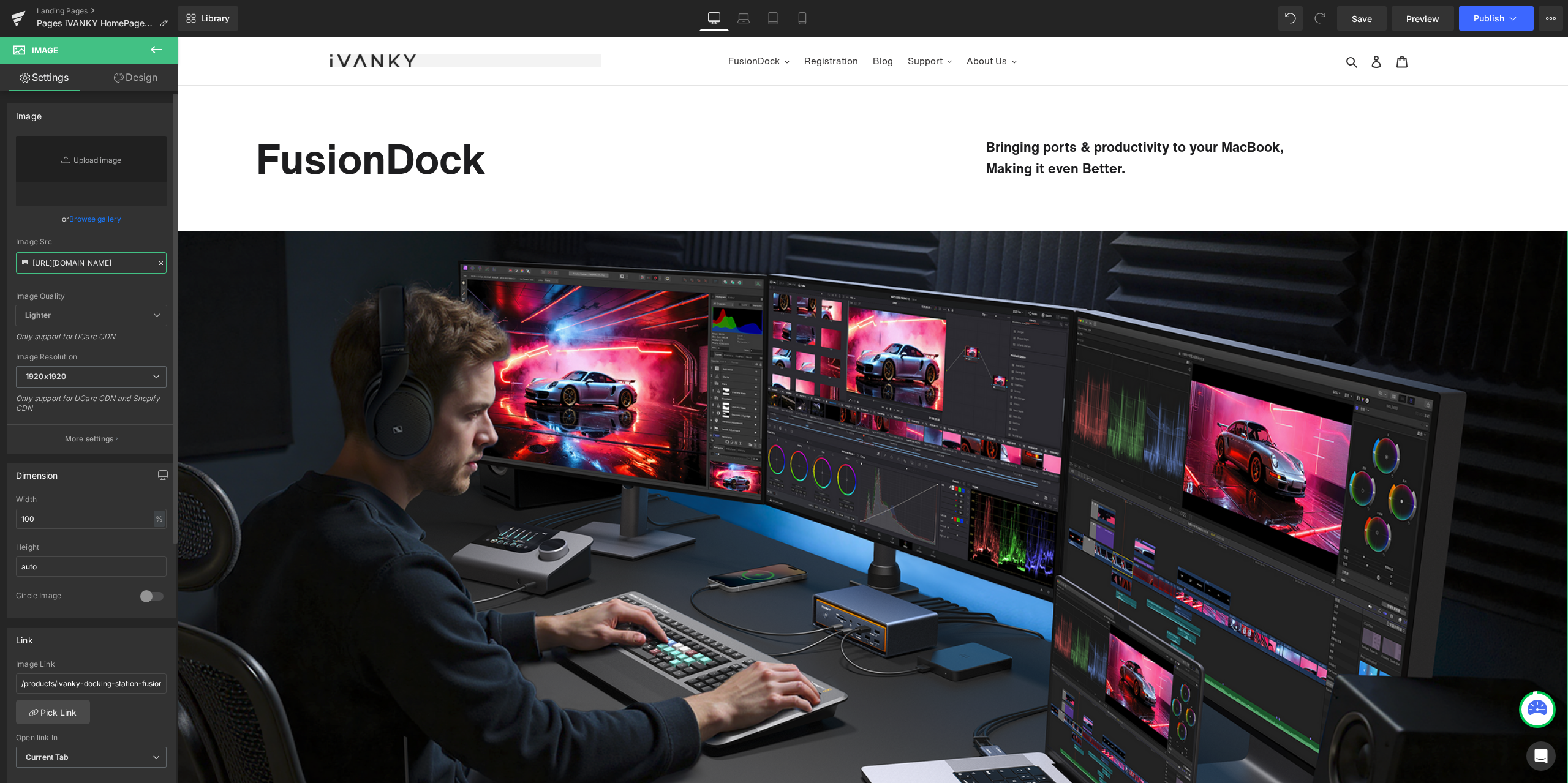
type input "[URL][DOMAIN_NAME]"
click at [156, 222] on div "or Browse gallery" at bounding box center [91, 219] width 151 height 13
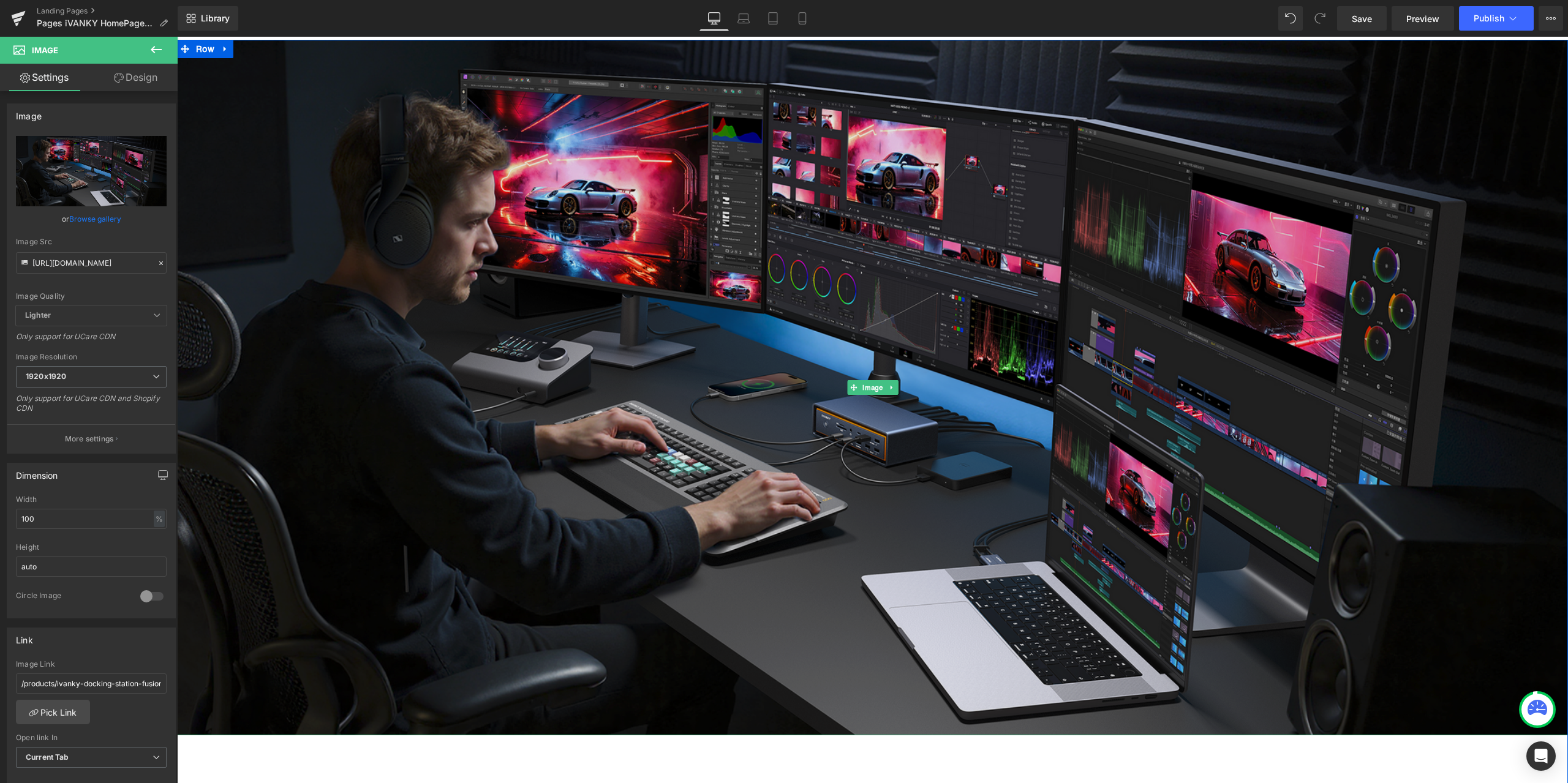
scroll to position [306, 0]
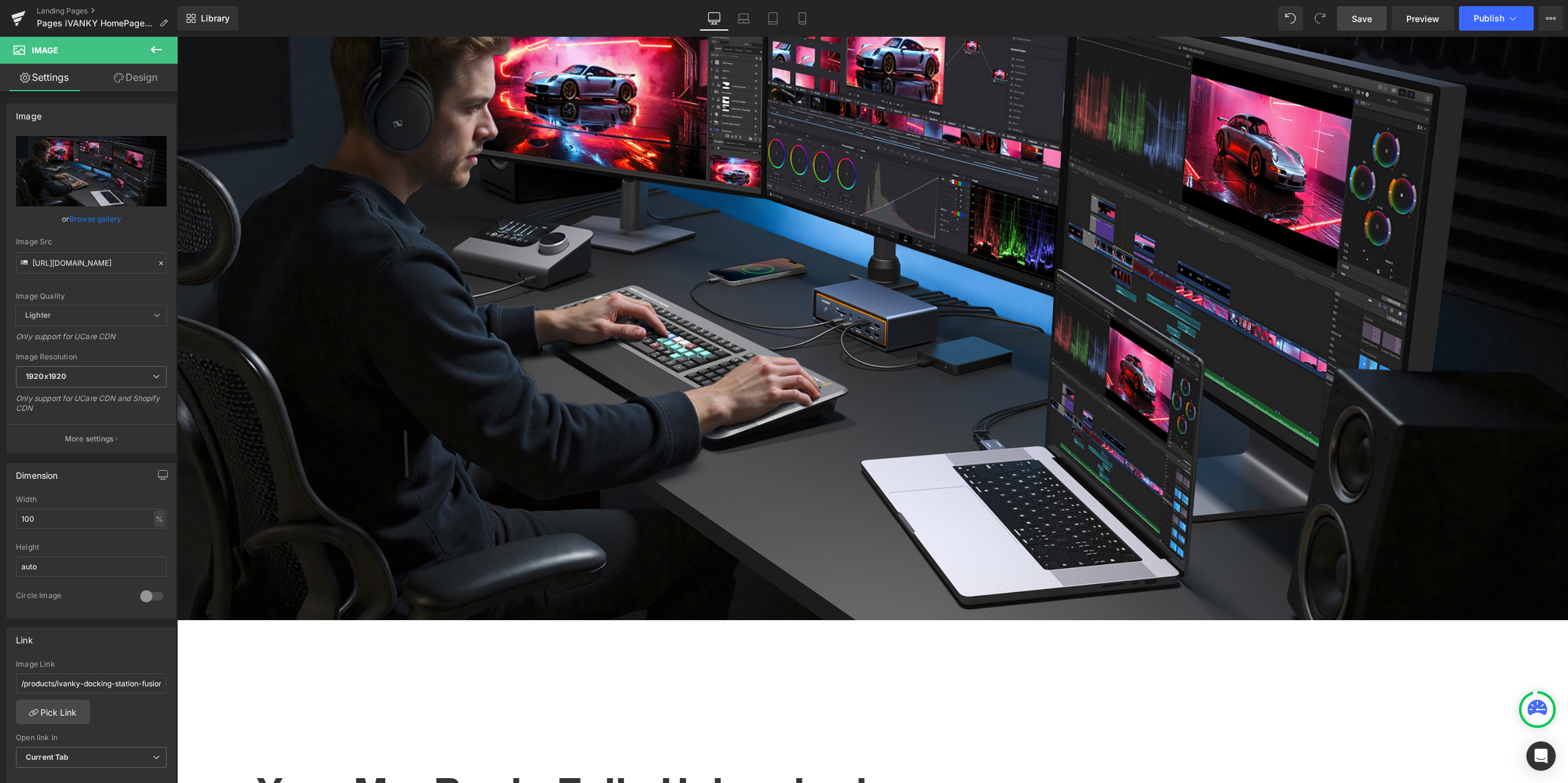
click at [1368, 25] on link "Save" at bounding box center [1362, 18] width 50 height 25
click at [1440, 20] on link "Preview" at bounding box center [1423, 18] width 63 height 25
click at [59, 10] on link "Landing Pages" at bounding box center [107, 10] width 141 height 10
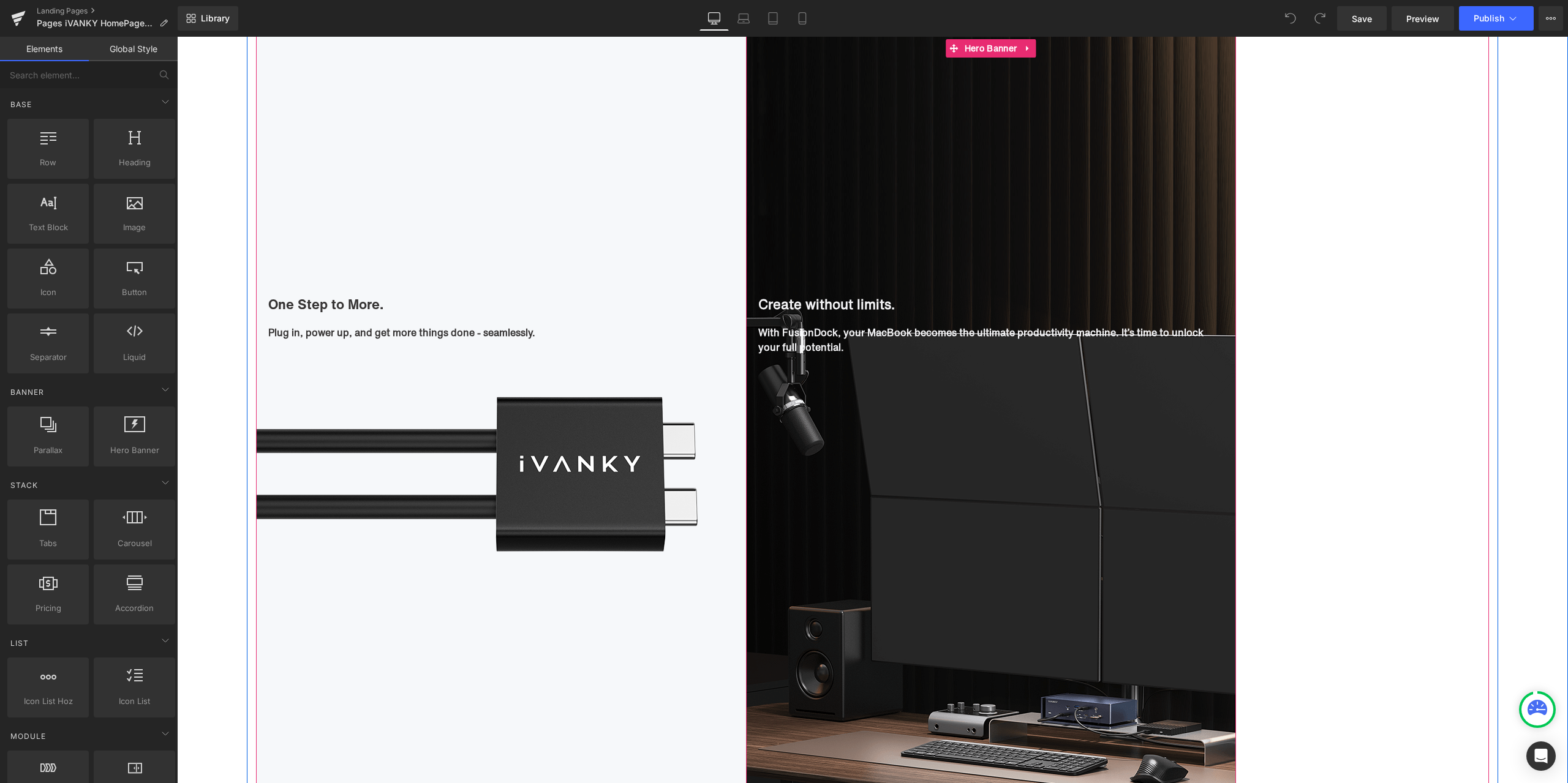
scroll to position [1959, 0]
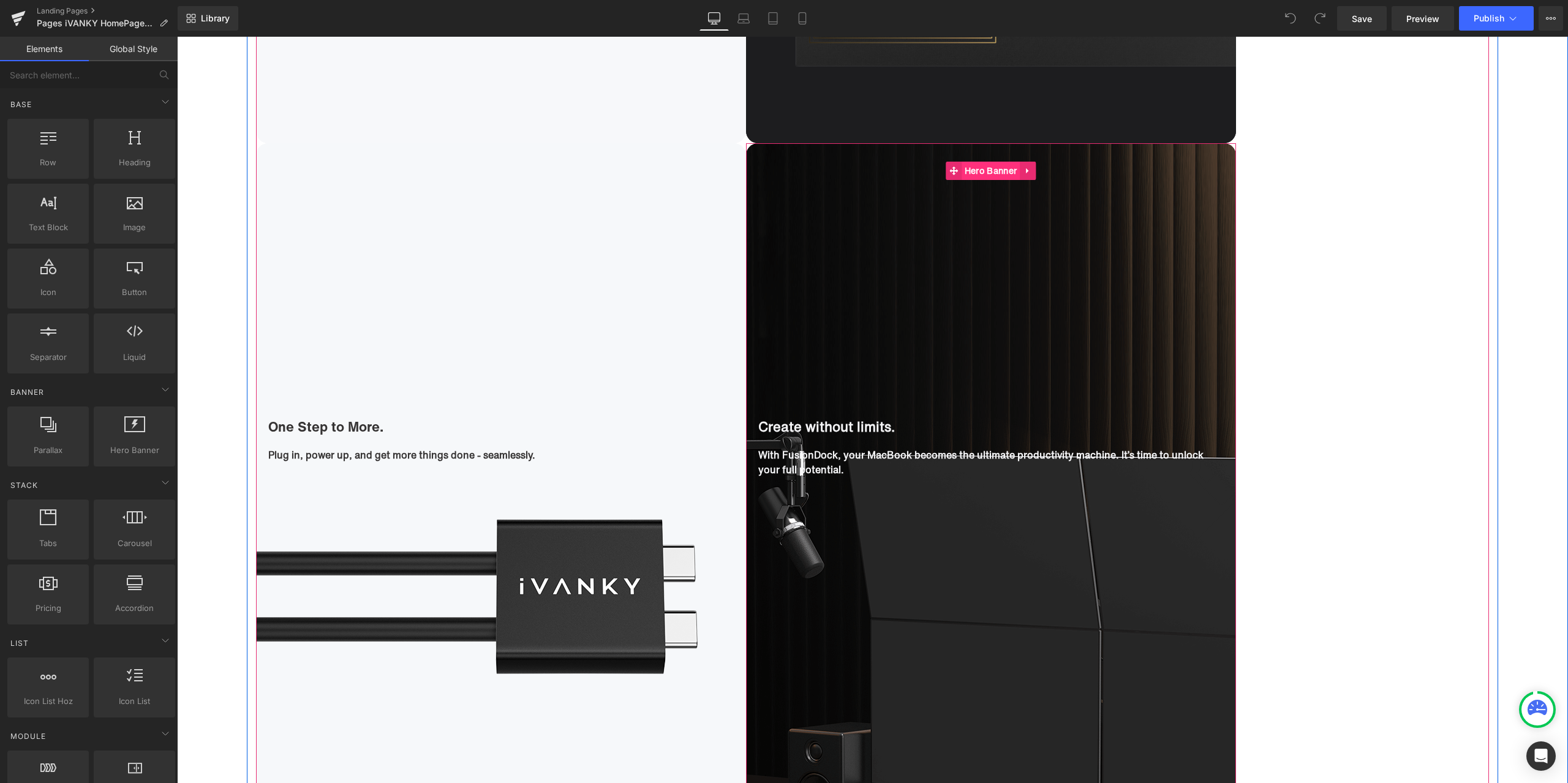
click at [979, 173] on span "Hero Banner" at bounding box center [990, 171] width 58 height 18
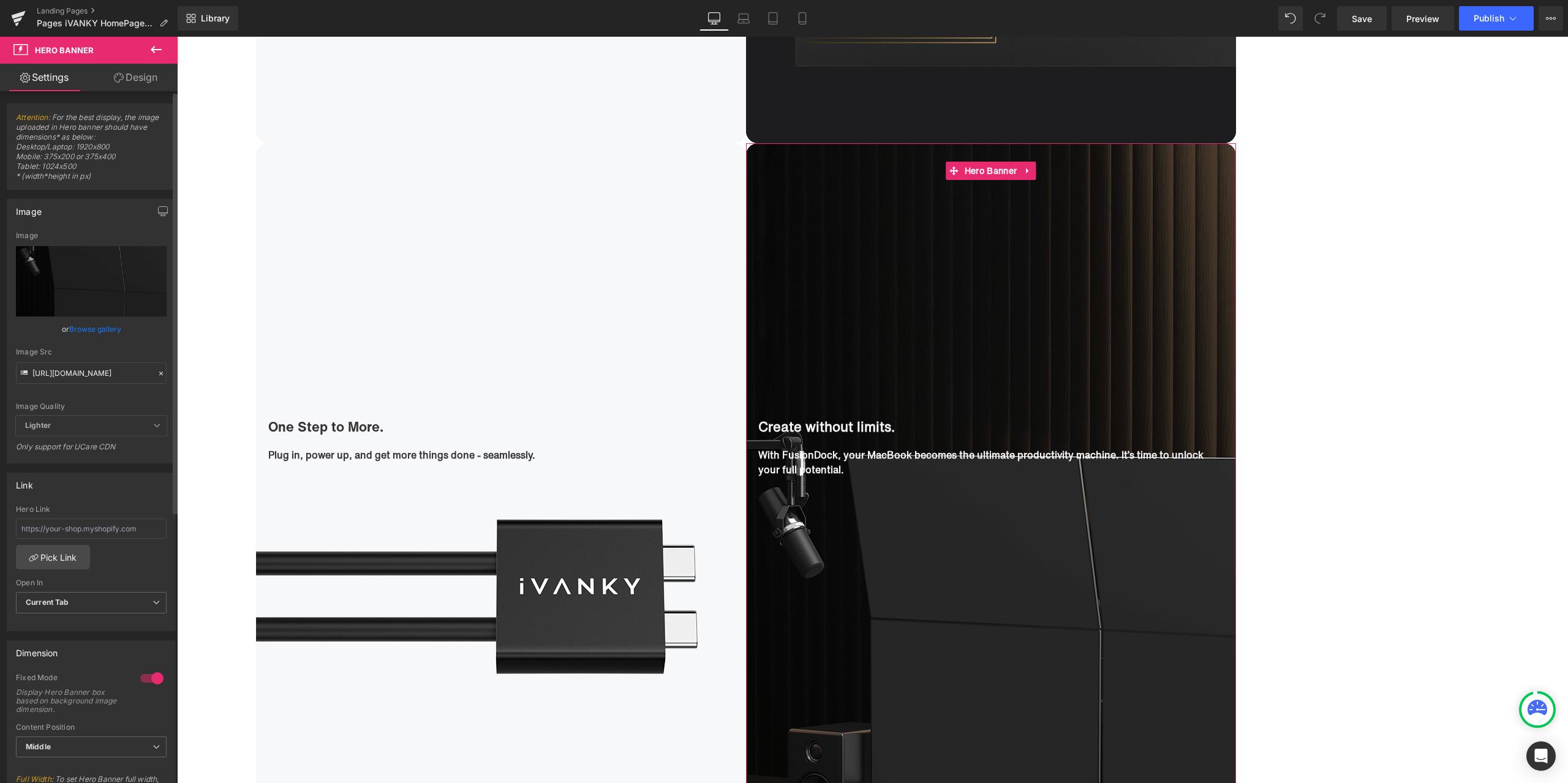
click at [159, 373] on icon at bounding box center [161, 374] width 4 height 4
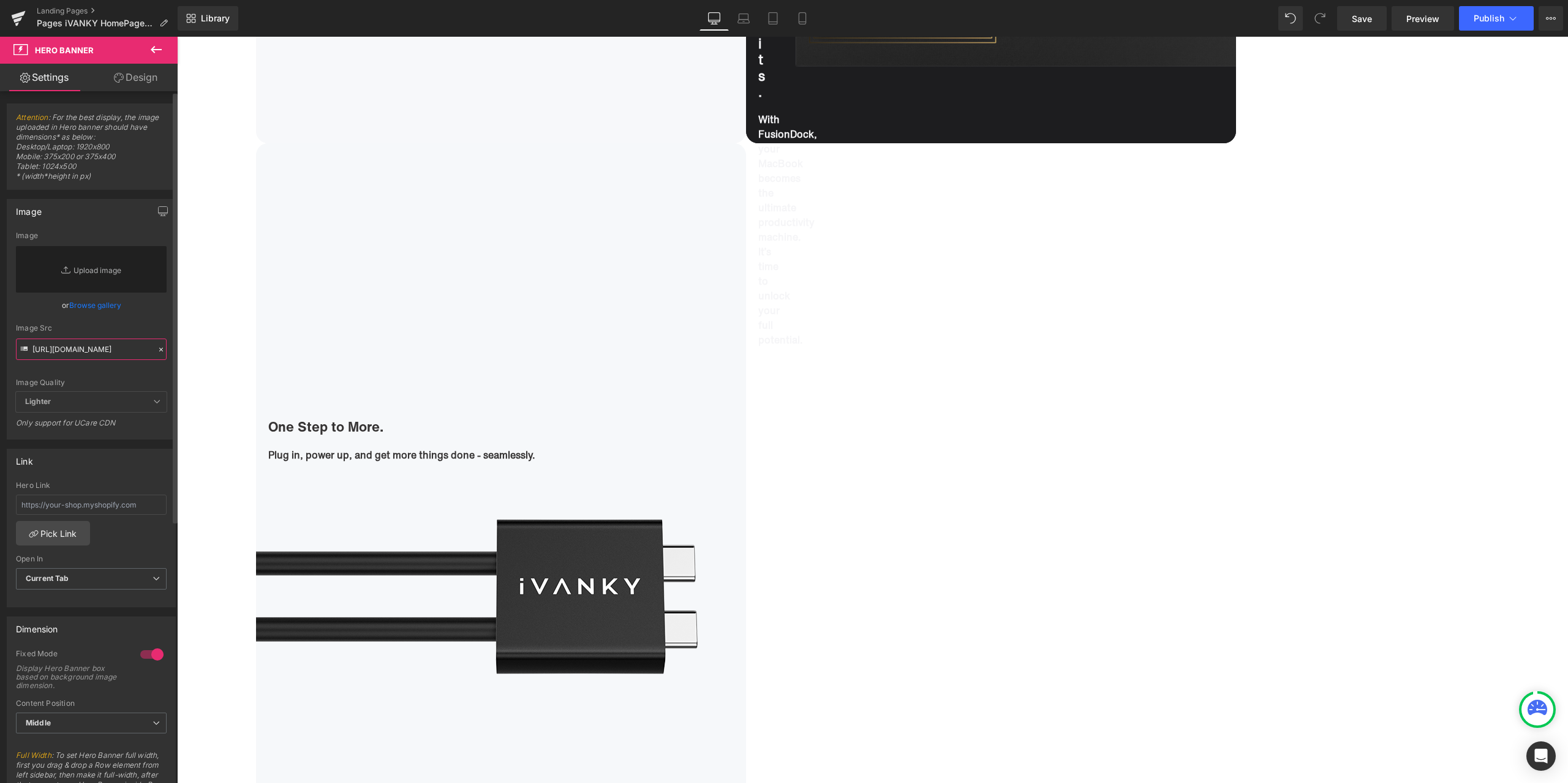
click at [97, 348] on input "https://cdn.shopify.com/s/files/1/0576/6833/7827/files/FusionDock_Create_Withou…" at bounding box center [91, 349] width 151 height 22
paste input "https://cdn.shopify.com/s/files/1/0576/6833/7827/files/1_a957177d-c445-443c-a59…"
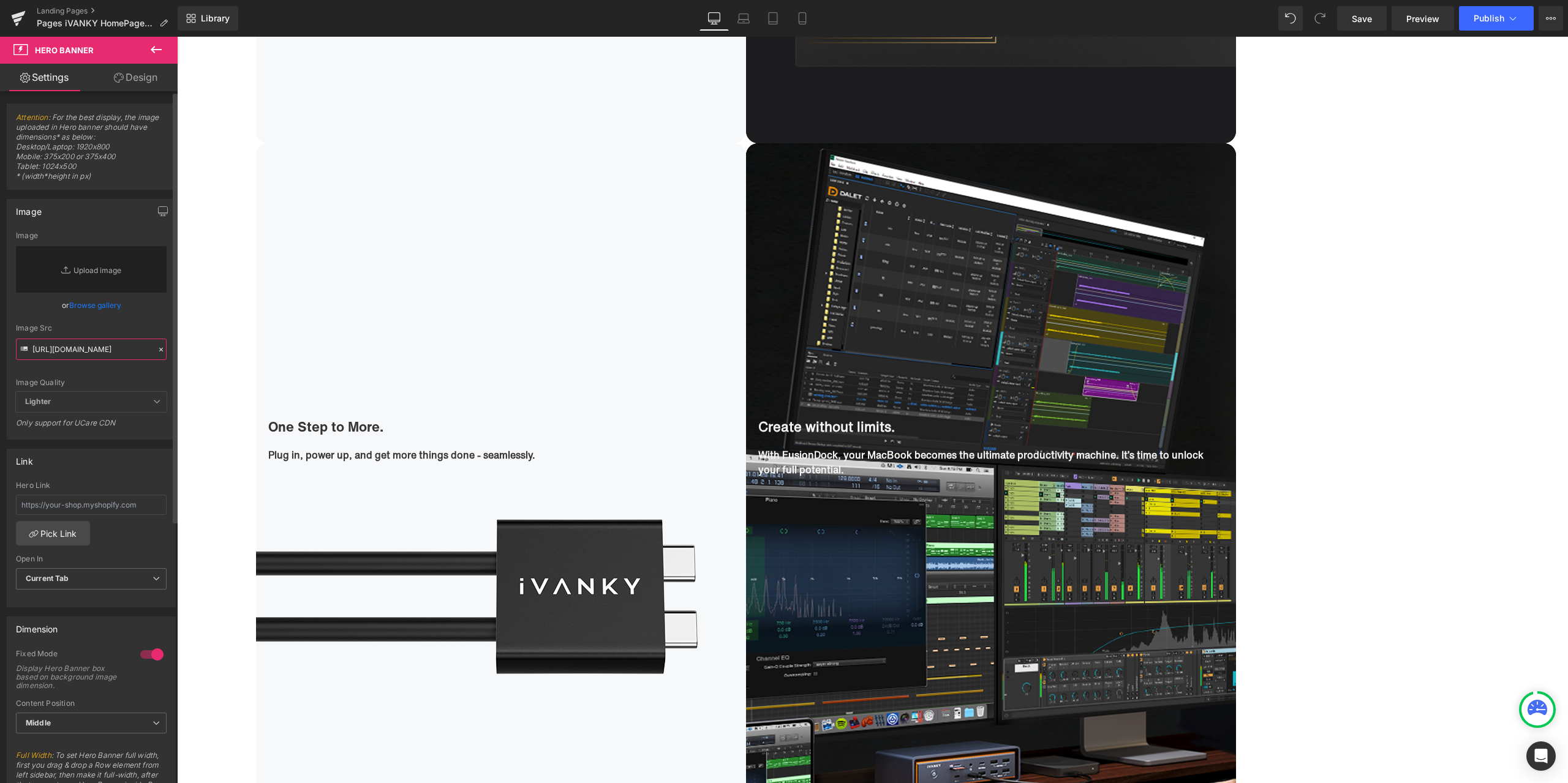
type input "https://cdn.shopify.com/s/files/1/0576/6833/7827/files/1_a957177d-c445-443c-a59…"
click at [149, 316] on div "Image Quality Lighter Lightest Lighter Lighter Lightest Only support for UCare …" at bounding box center [91, 312] width 151 height 161
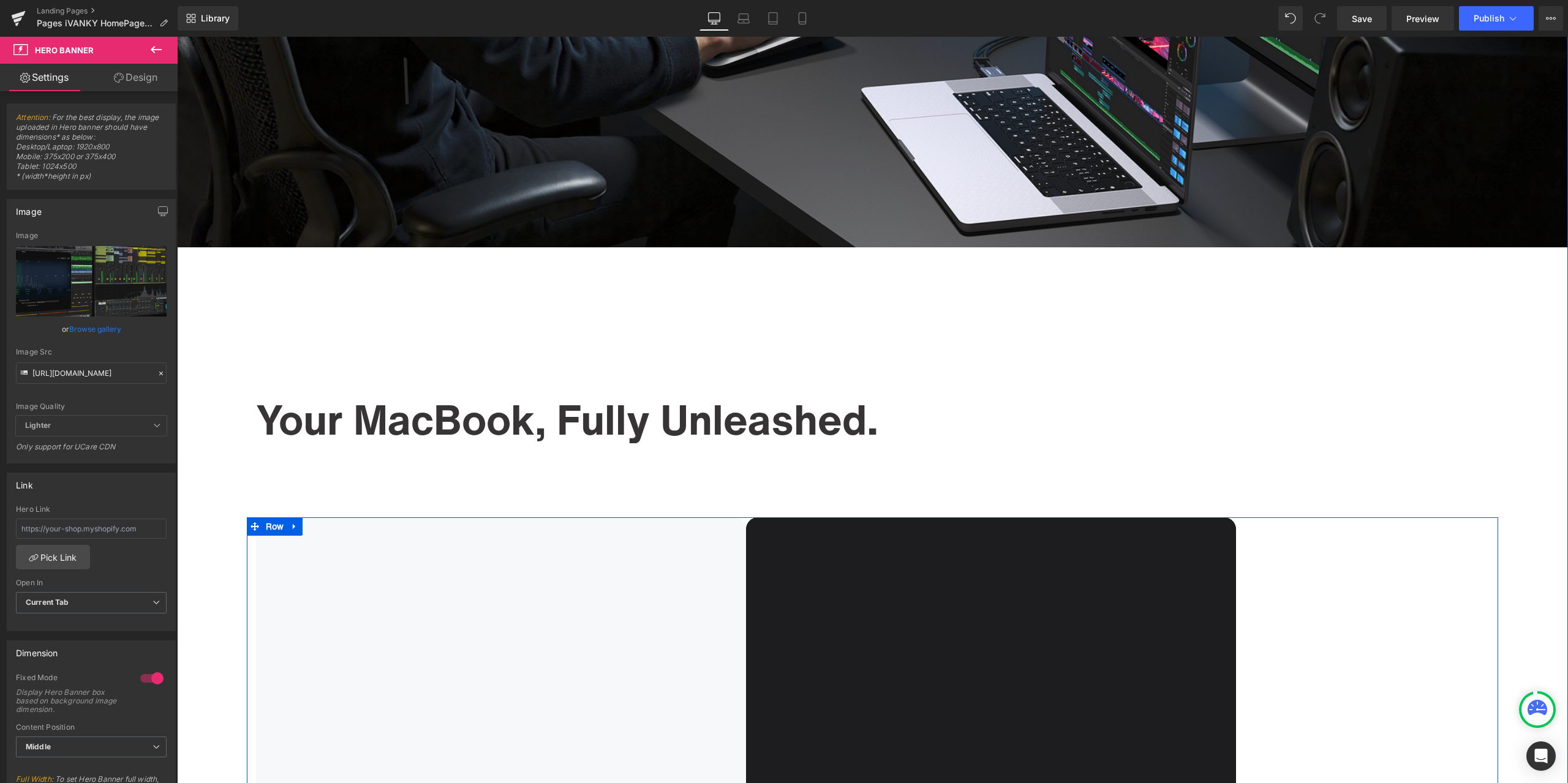
scroll to position [673, 0]
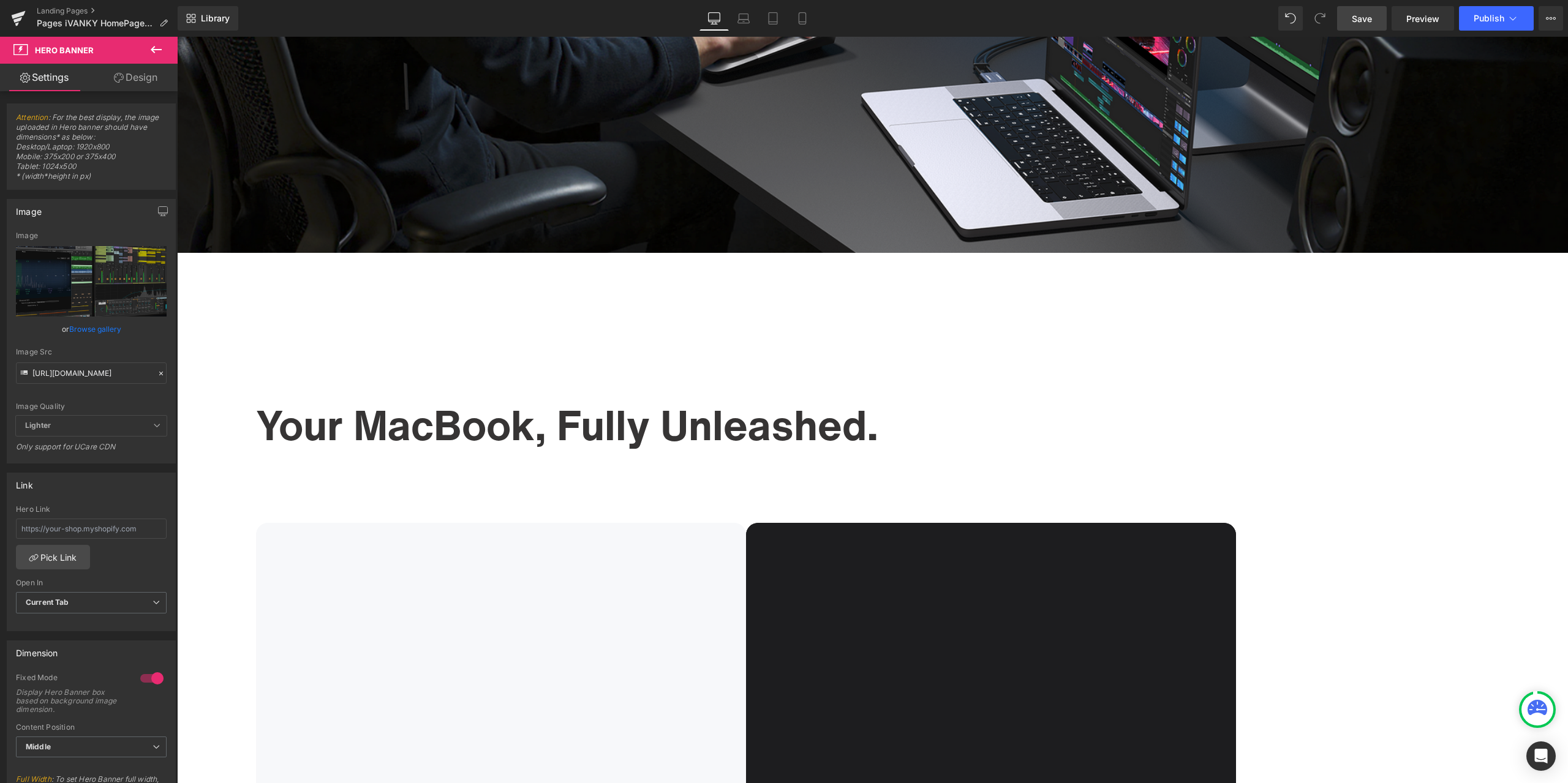
drag, startPoint x: 1364, startPoint y: 17, endPoint x: 238, endPoint y: 746, distance: 1341.4
click at [1364, 17] on span "Save" at bounding box center [1362, 19] width 20 height 13
drag, startPoint x: 1453, startPoint y: 343, endPoint x: 1450, endPoint y: 330, distance: 13.3
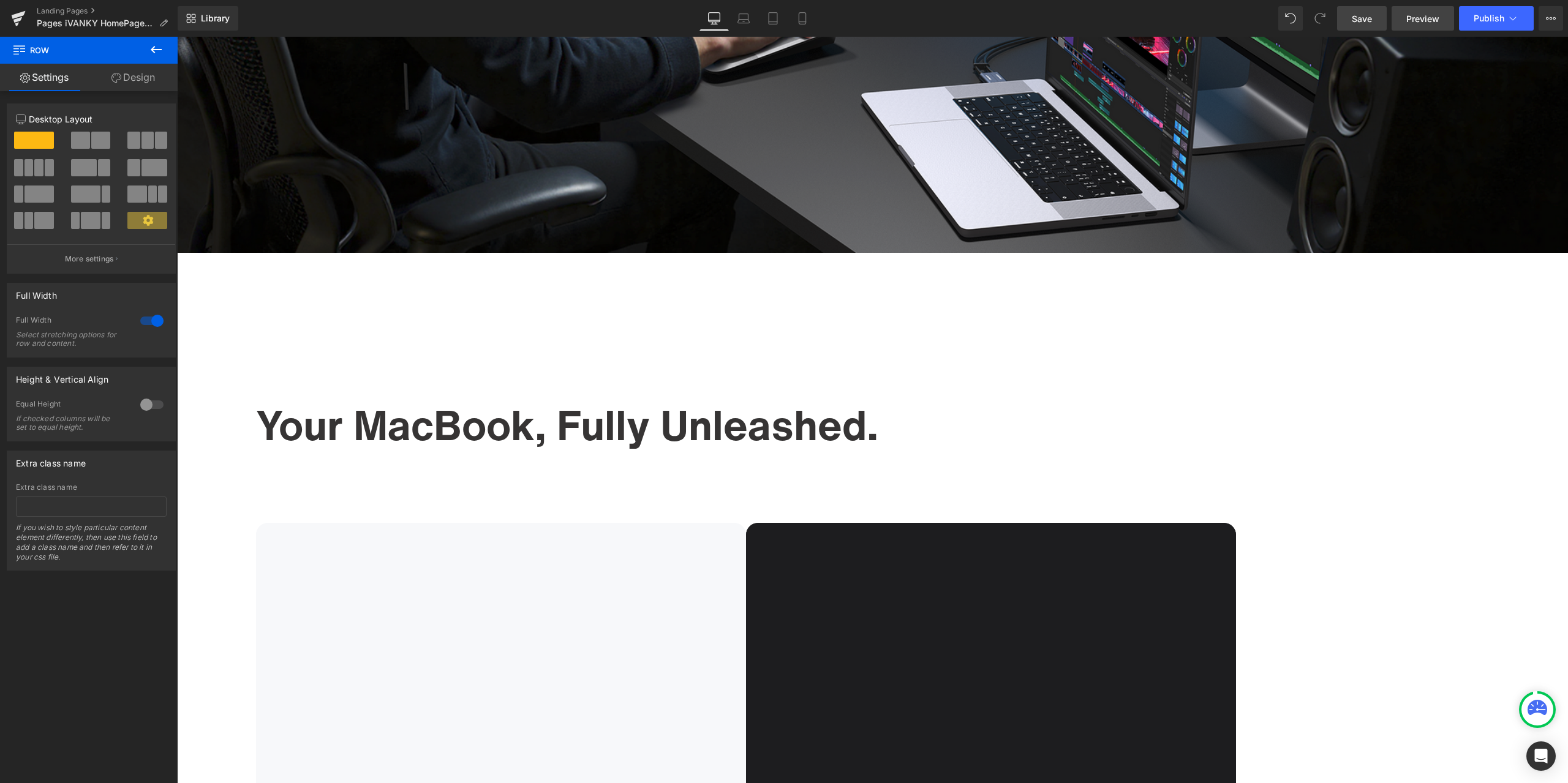
click at [1426, 19] on span "Preview" at bounding box center [1423, 19] width 33 height 13
